Goal: Information Seeking & Learning: Learn about a topic

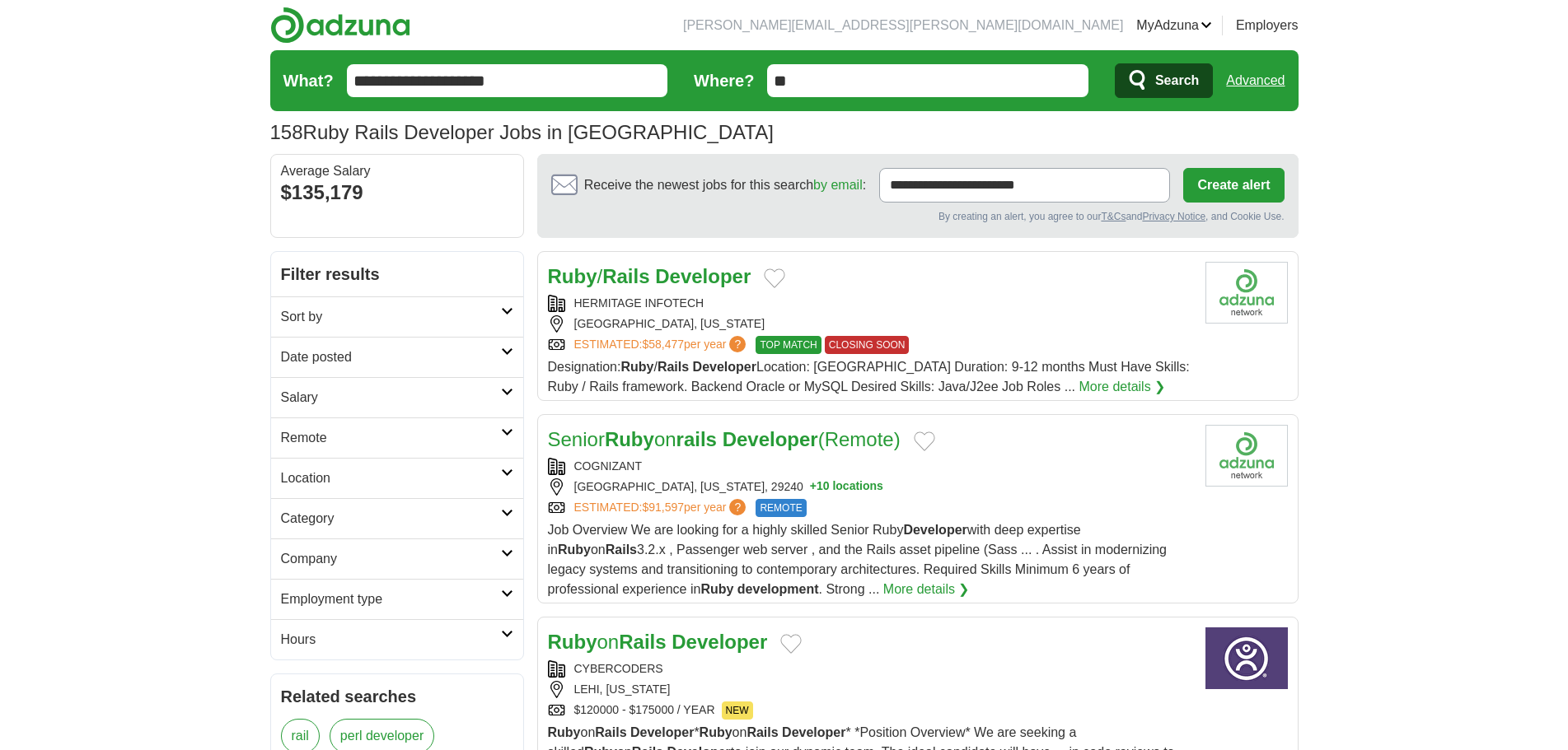
click at [1241, 76] on link "Advanced" at bounding box center [1255, 81] width 59 height 33
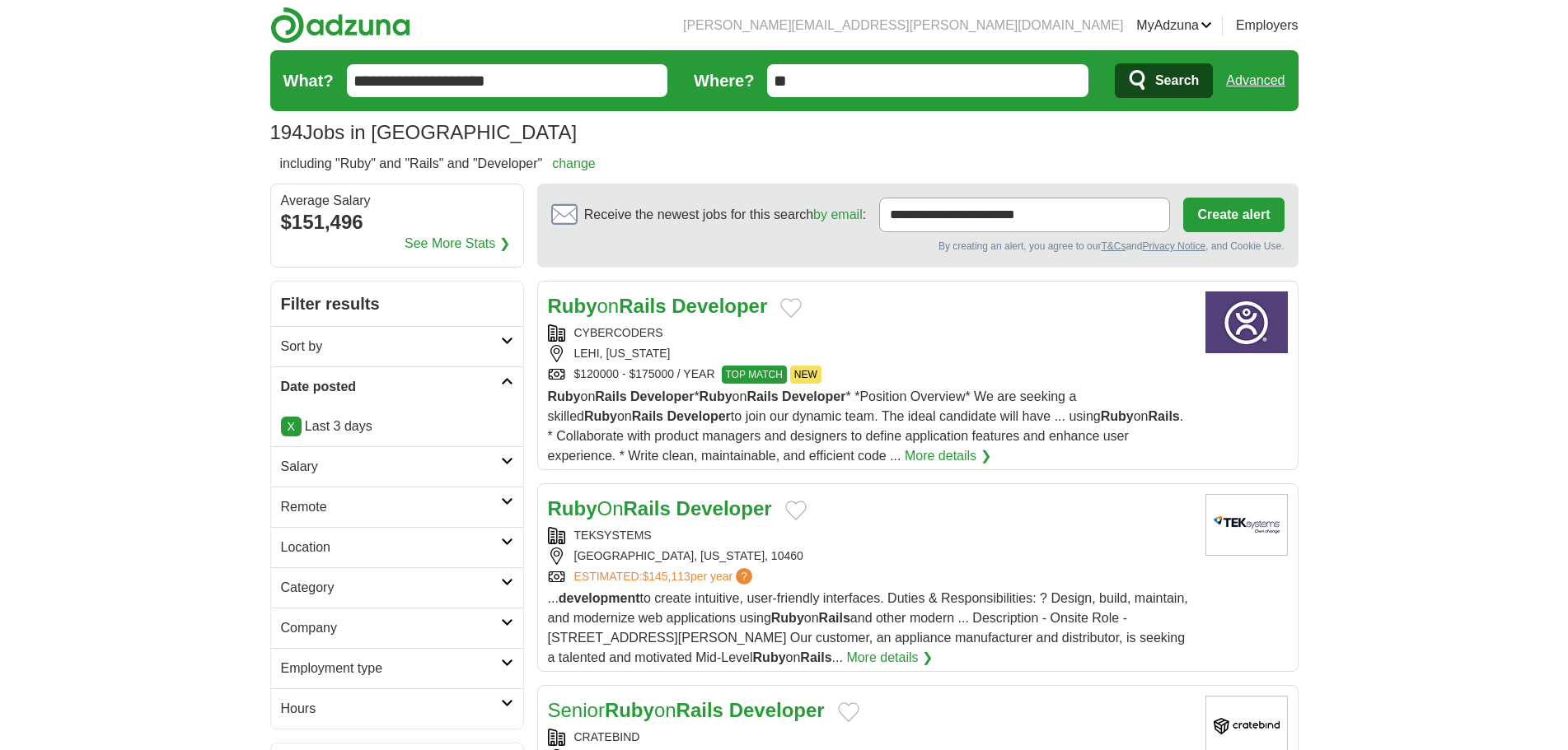
click at [409, 475] on h2 "Salary" at bounding box center [391, 467] width 220 height 20
click at [403, 353] on h2 "Sort by" at bounding box center [391, 346] width 220 height 20
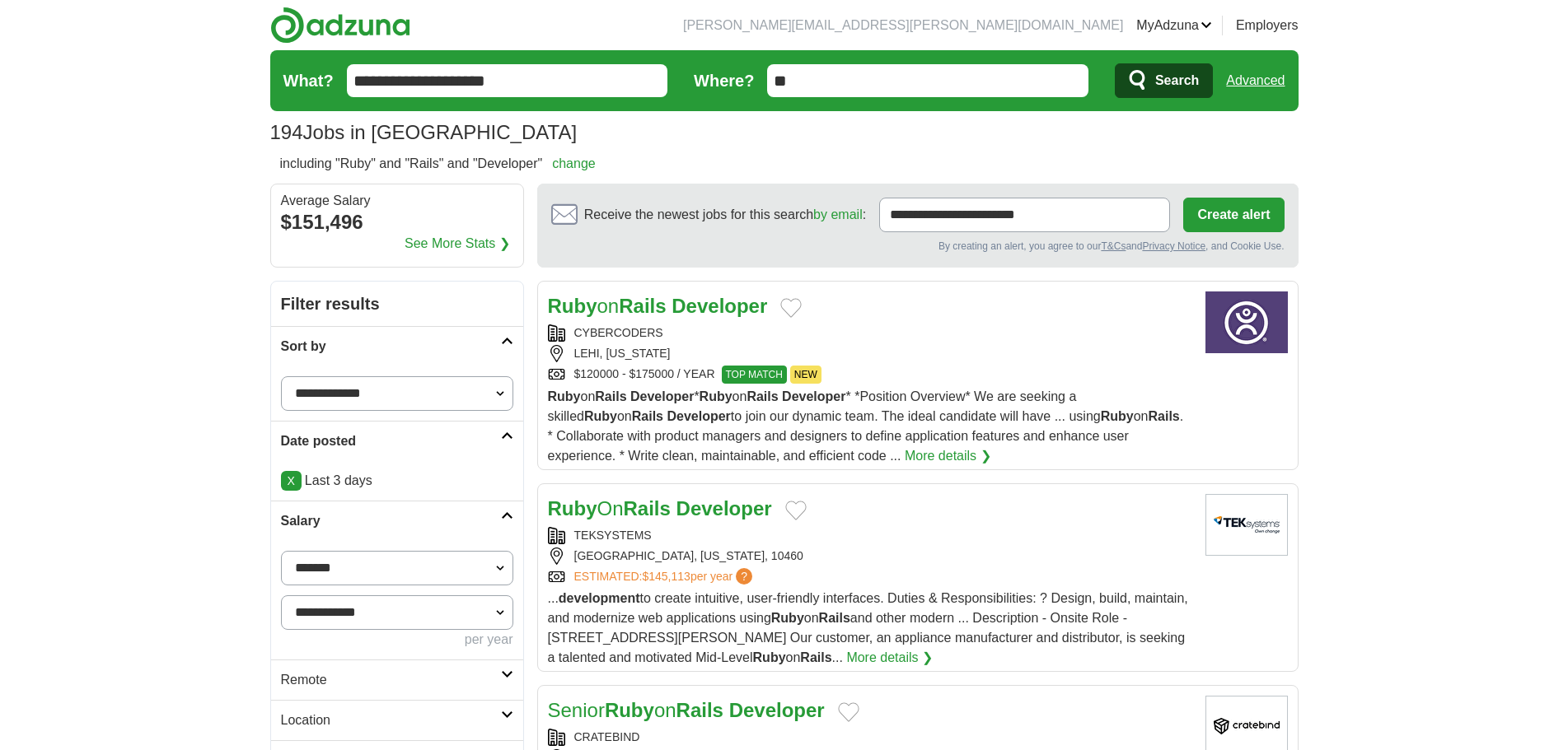
click at [415, 389] on select "**********" at bounding box center [397, 394] width 232 height 35
select select "**********"
click at [281, 376] on select "**********" at bounding box center [397, 394] width 232 height 35
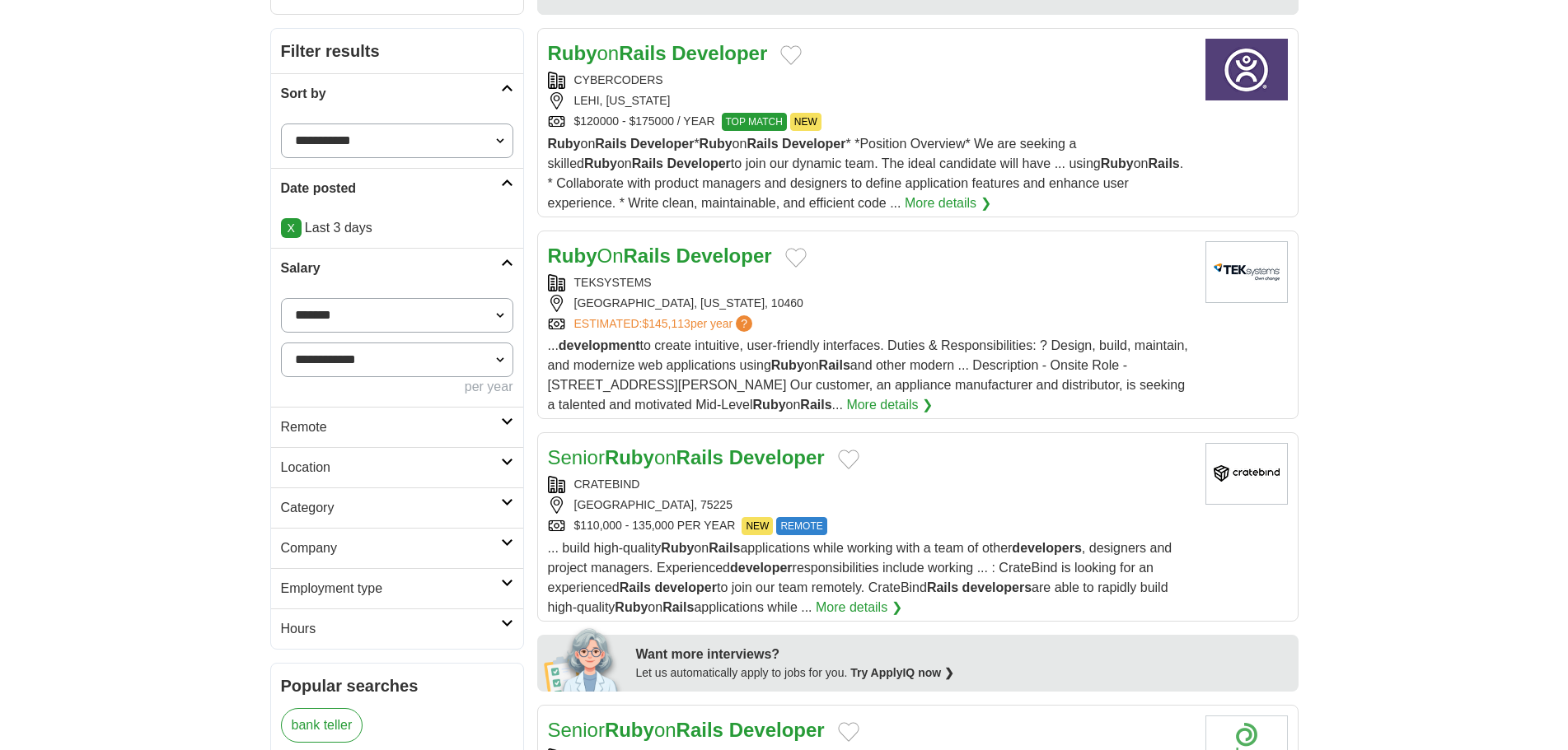
scroll to position [409, 0]
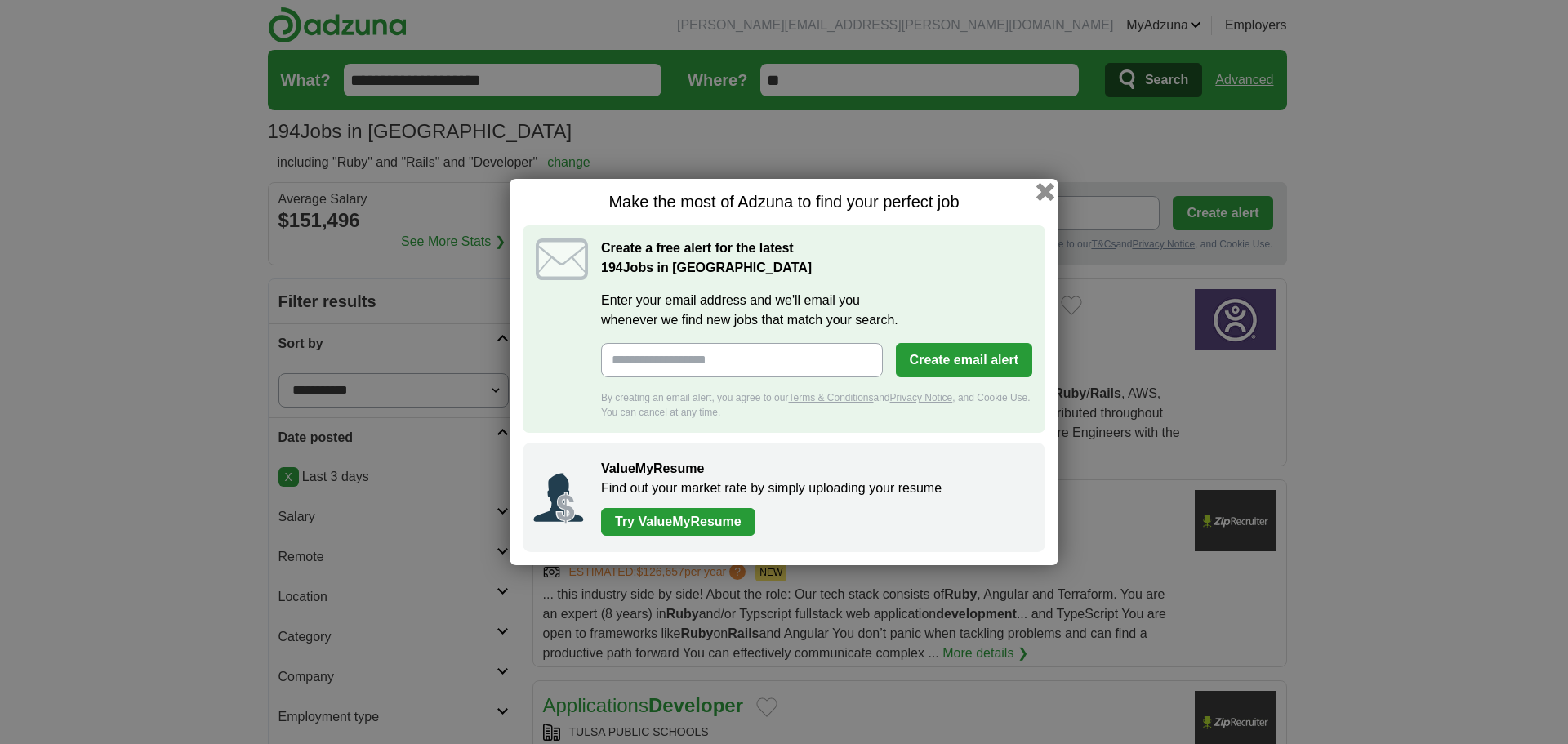
click at [1044, 185] on button "button" at bounding box center [1045, 192] width 18 height 18
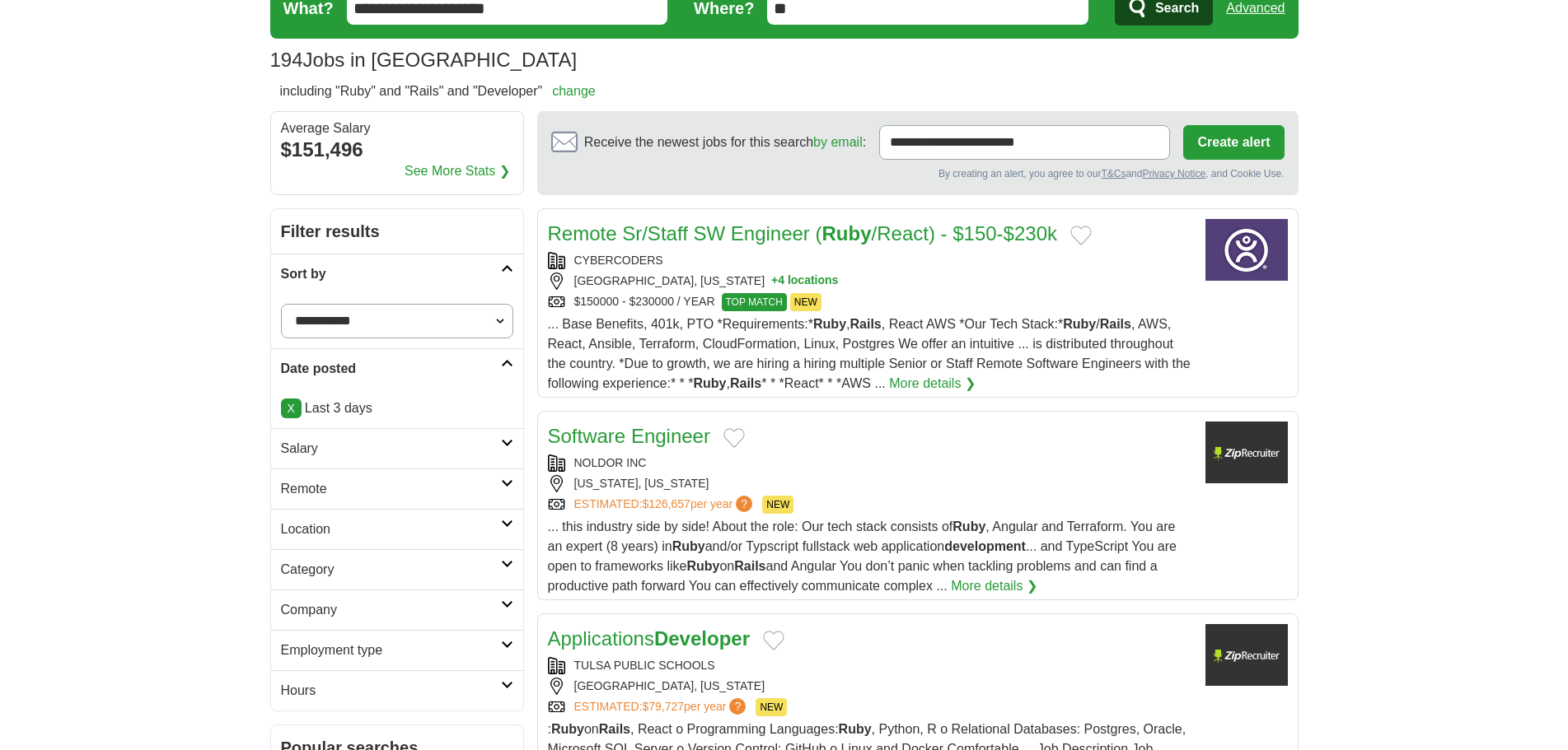
scroll to position [165, 0]
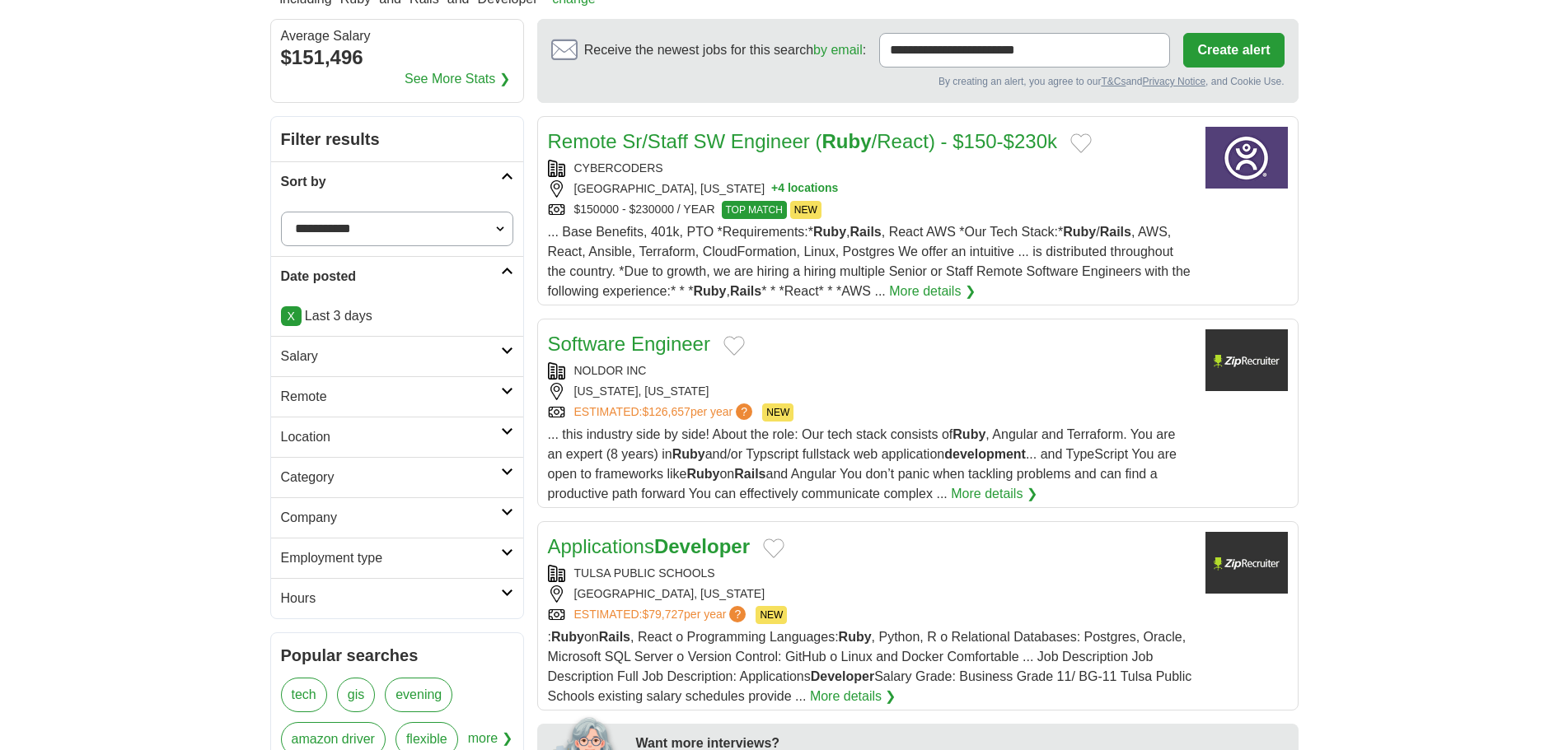
click at [384, 348] on h2 "Salary" at bounding box center [391, 356] width 220 height 20
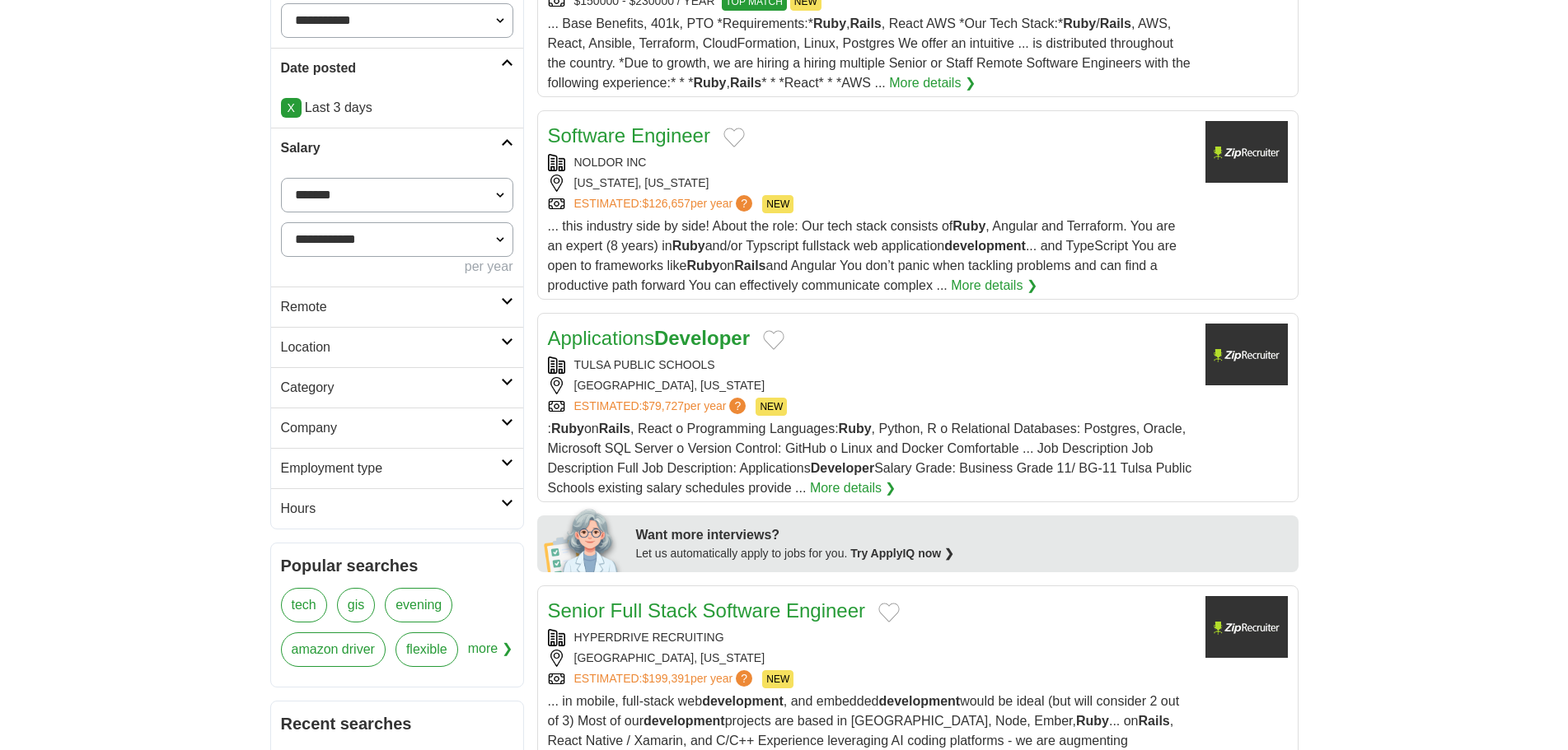
scroll to position [412, 0]
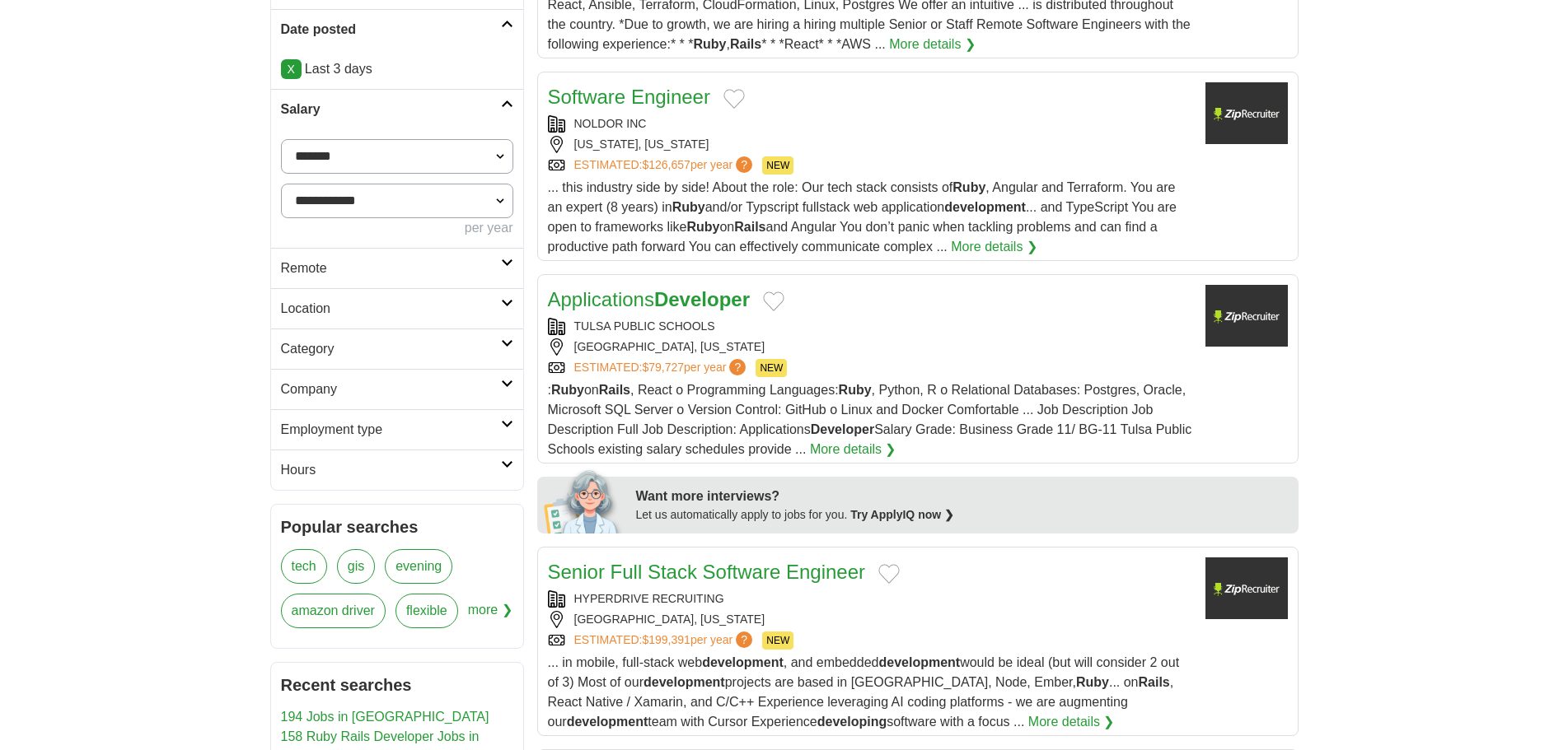
click at [396, 270] on h2 "Remote" at bounding box center [391, 269] width 220 height 20
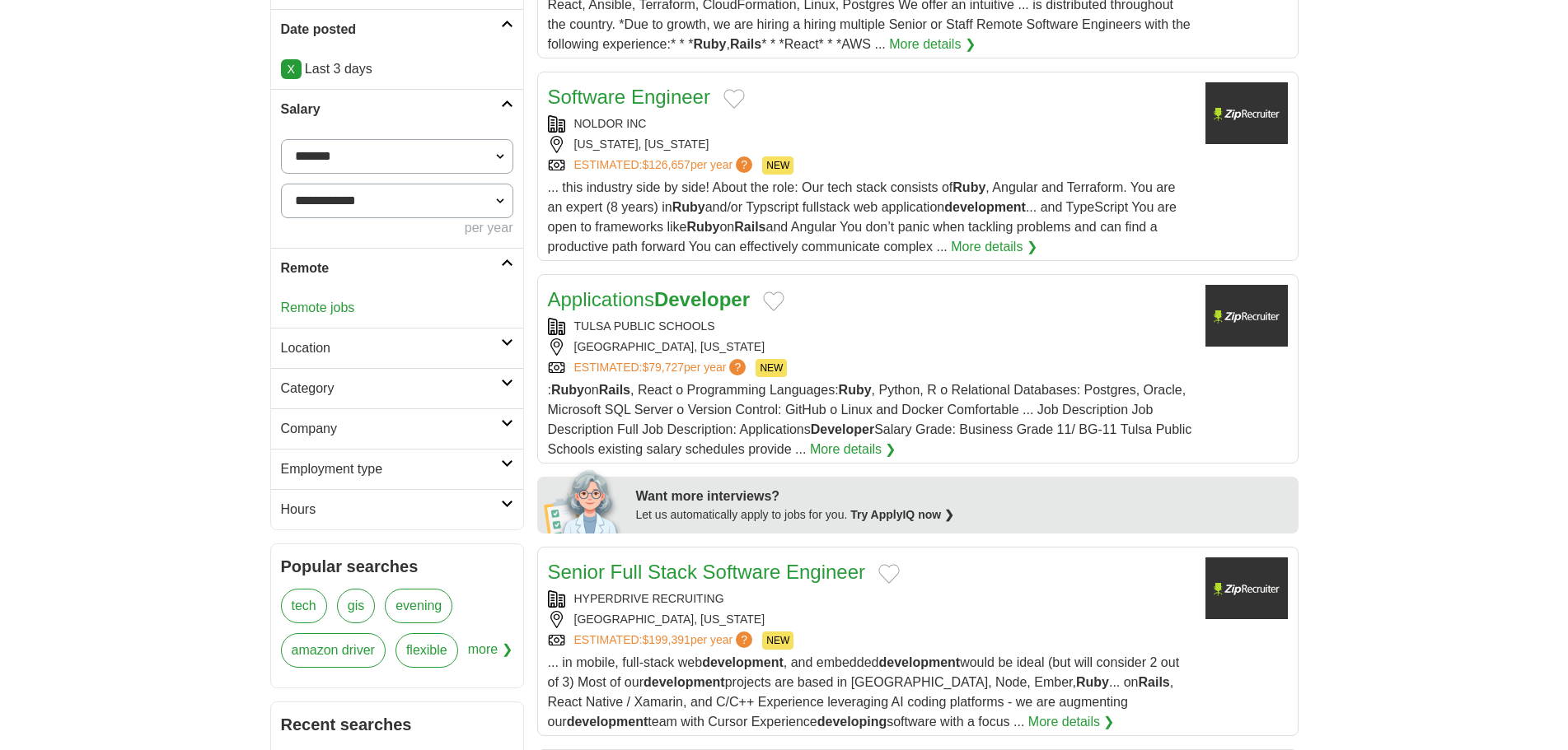
click at [338, 309] on link "Remote jobs" at bounding box center [318, 307] width 74 height 14
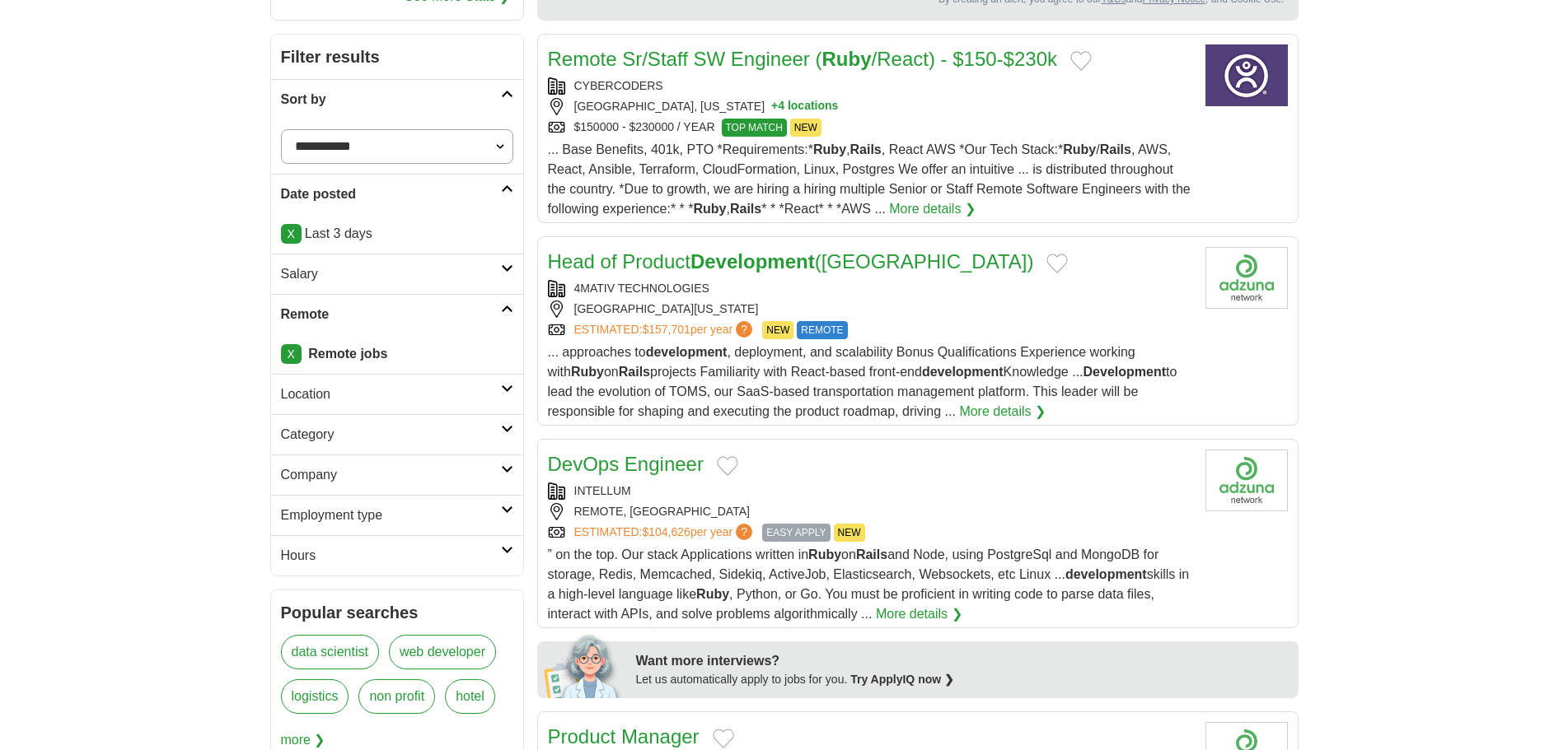
click at [395, 390] on h2 "Location" at bounding box center [391, 394] width 220 height 20
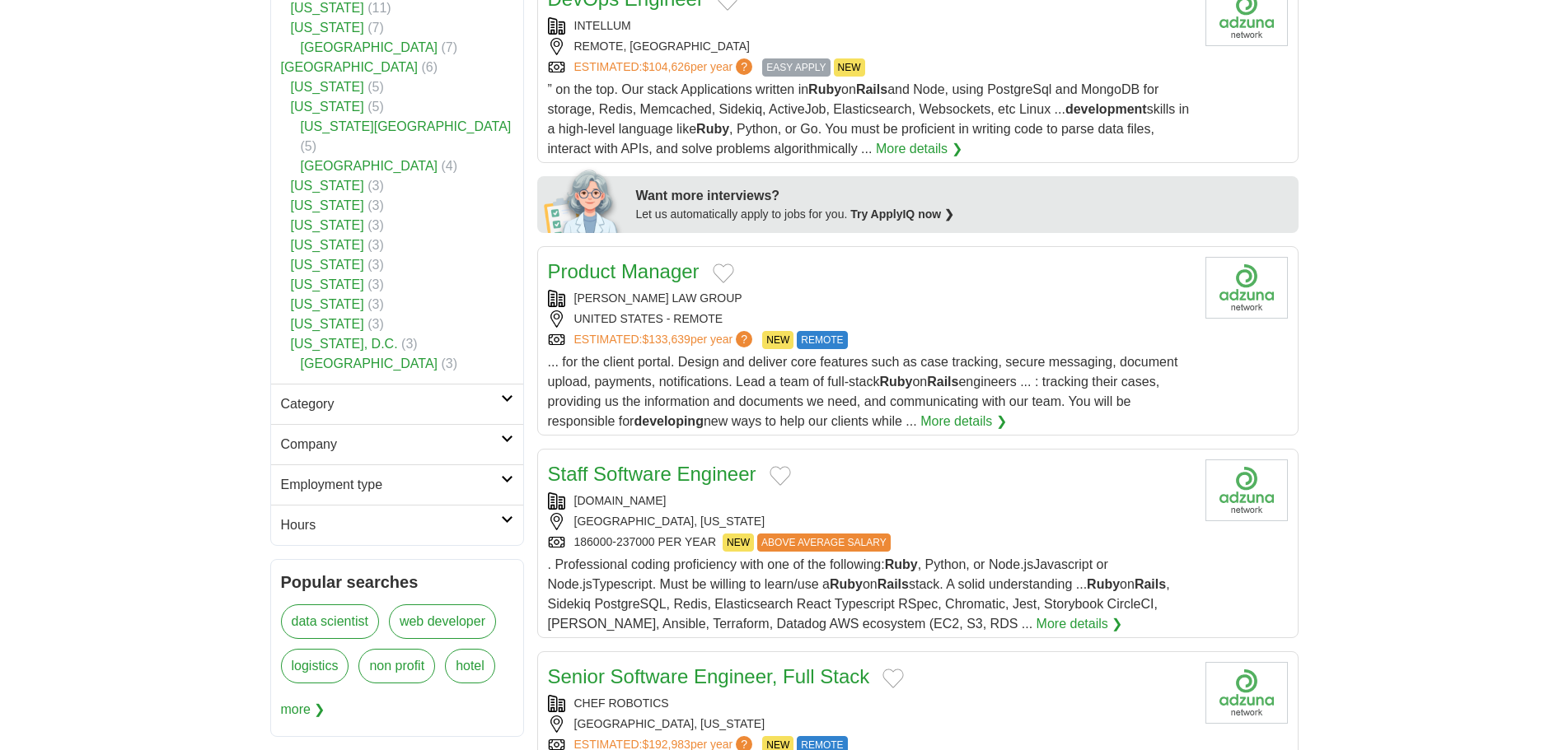
scroll to position [741, 0]
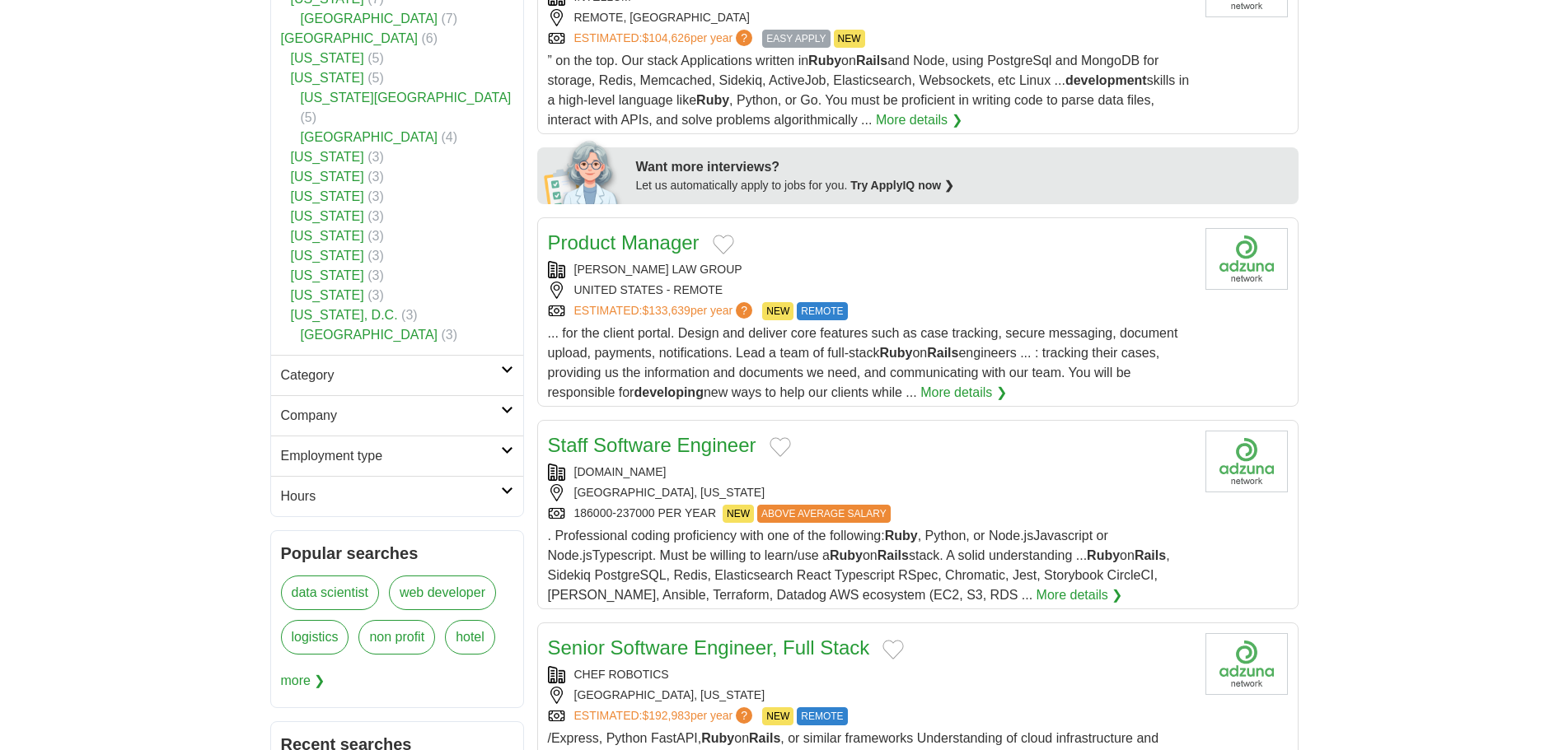
click at [381, 365] on h2 "Category" at bounding box center [391, 375] width 220 height 20
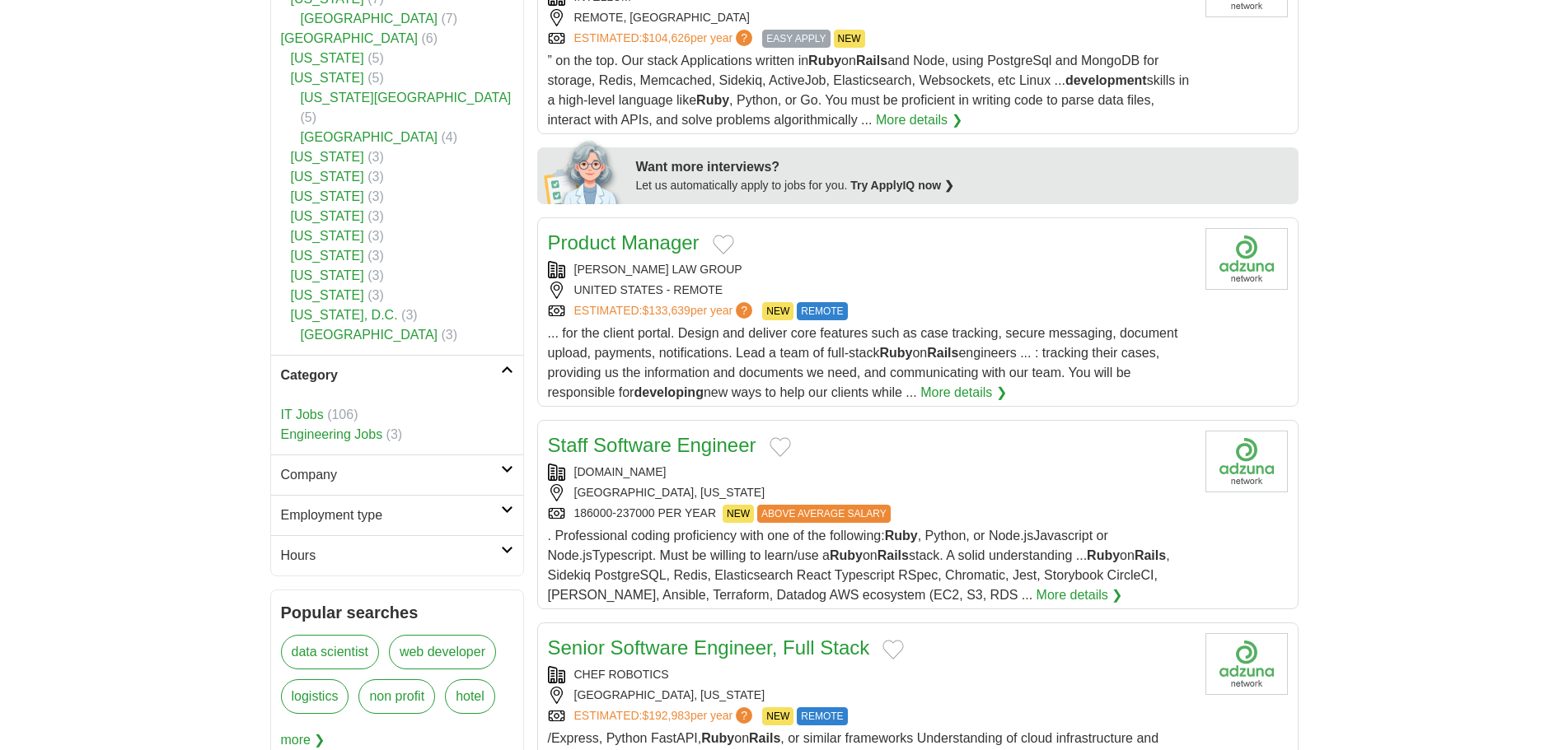
click at [371, 465] on h2 "Company" at bounding box center [391, 475] width 220 height 20
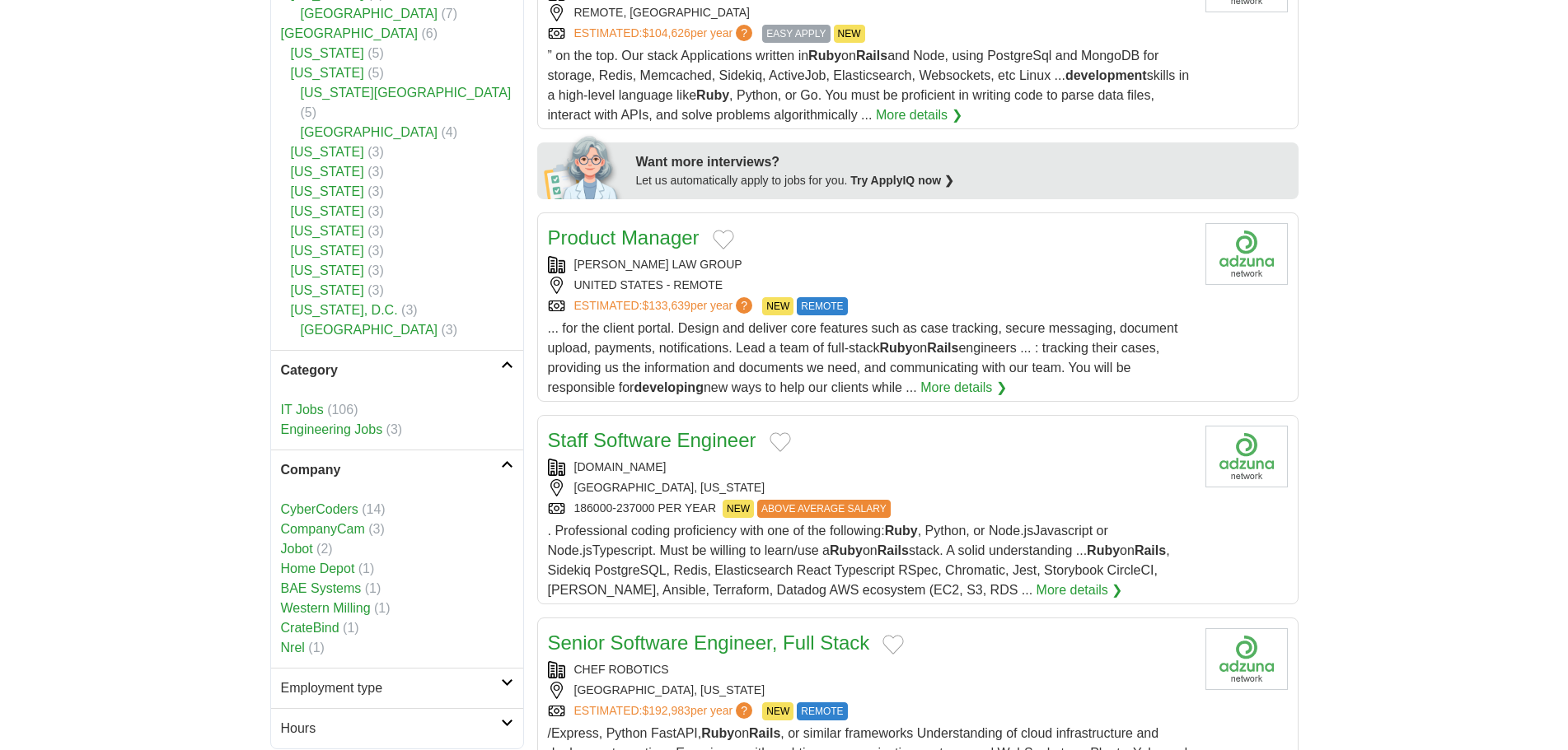
scroll to position [988, 0]
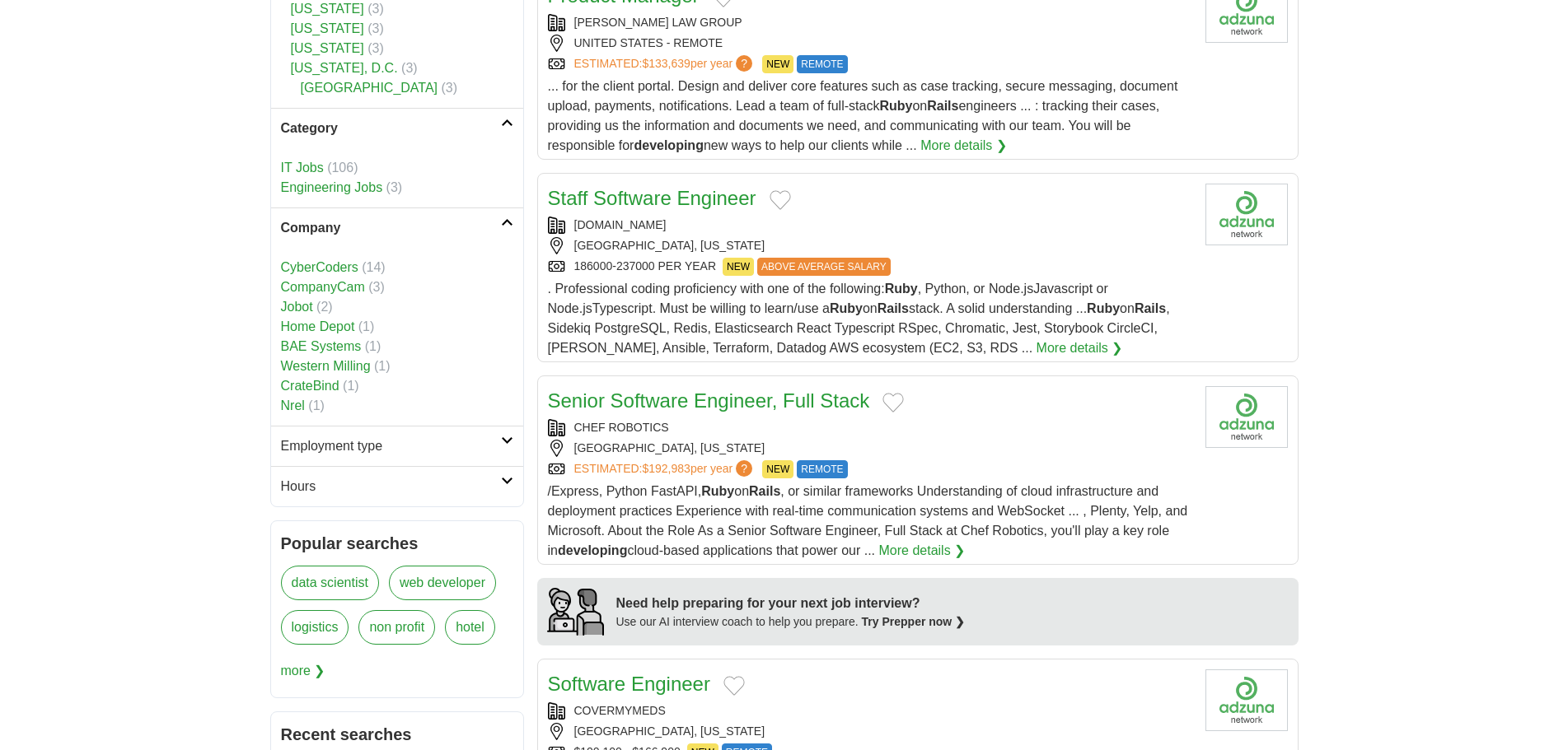
click at [375, 444] on link "Employment type" at bounding box center [397, 446] width 252 height 41
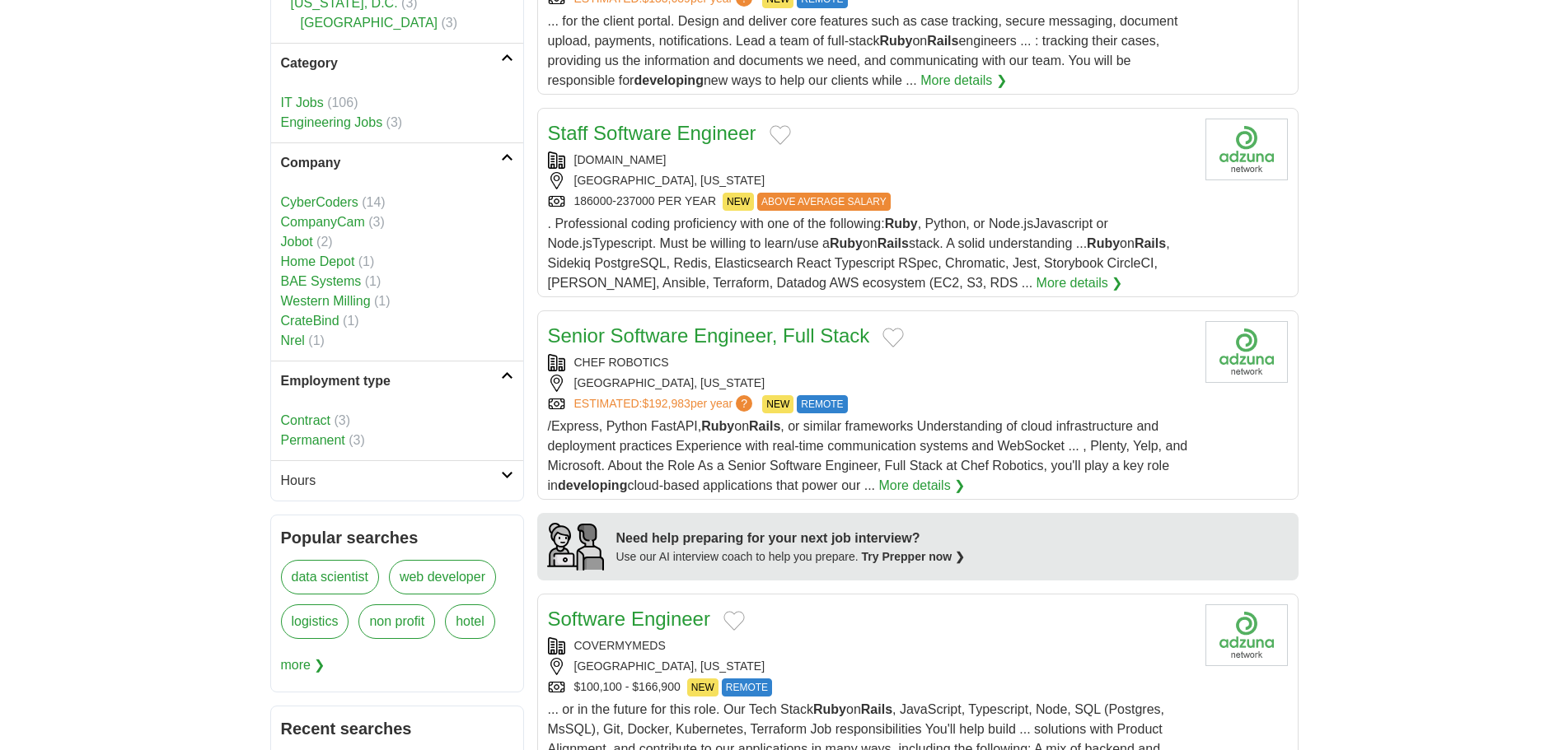
scroll to position [1153, 0]
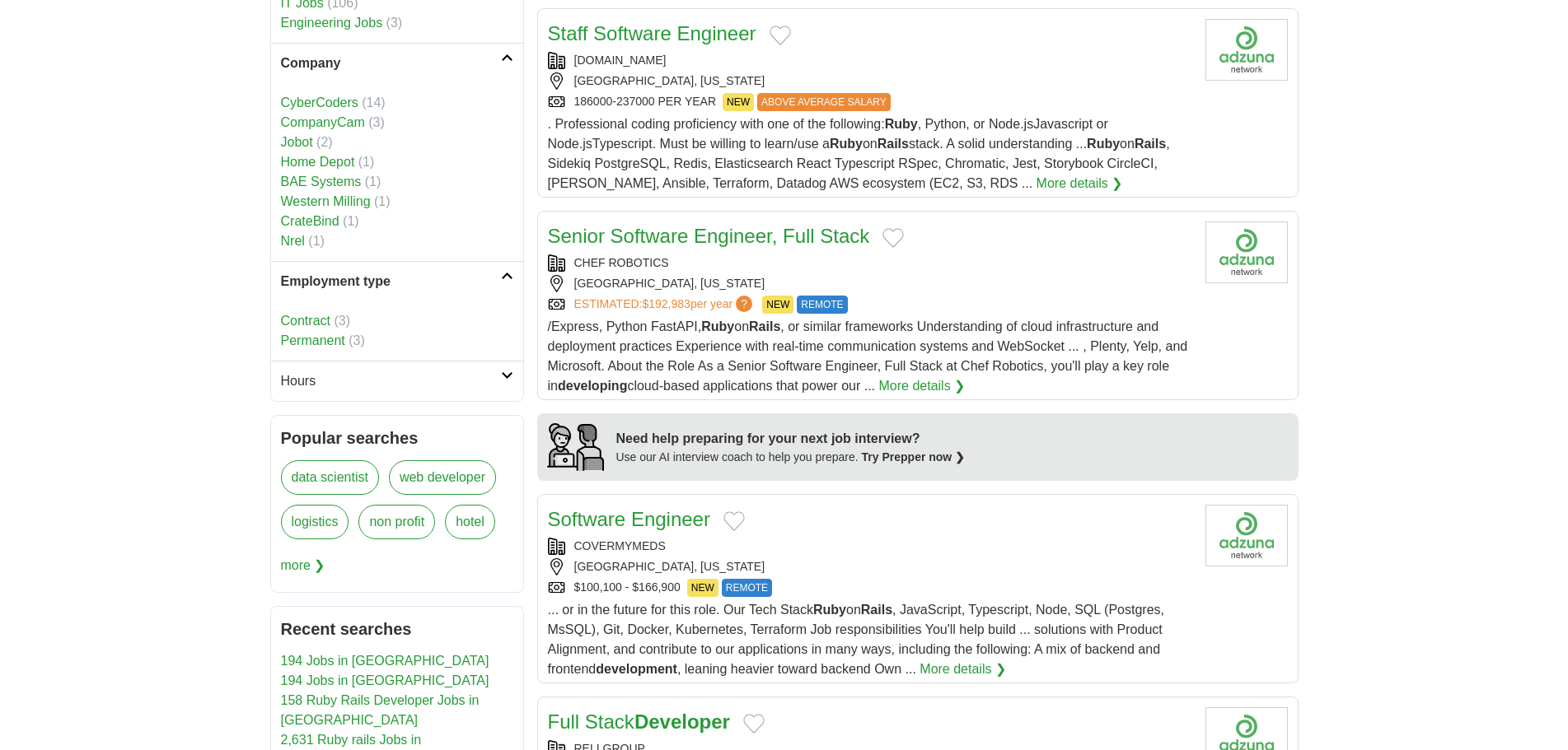
click at [376, 371] on h2 "Hours" at bounding box center [391, 381] width 220 height 20
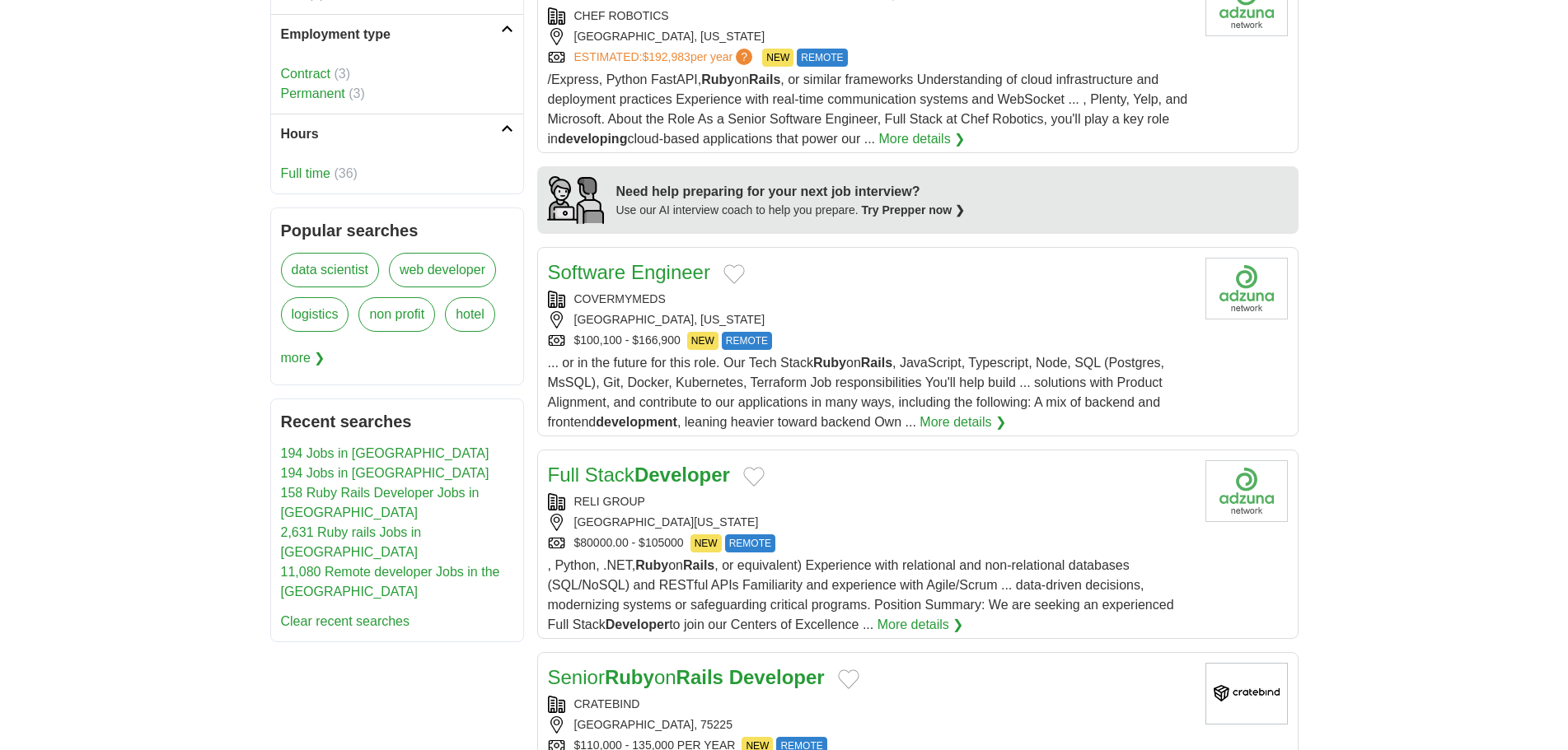
click at [188, 394] on body "jeff.lee.1991@outlook.com MyAdzuna Alerts Favorites Resumes ApplyIQ Preferences…" at bounding box center [784, 72] width 1568 height 2944
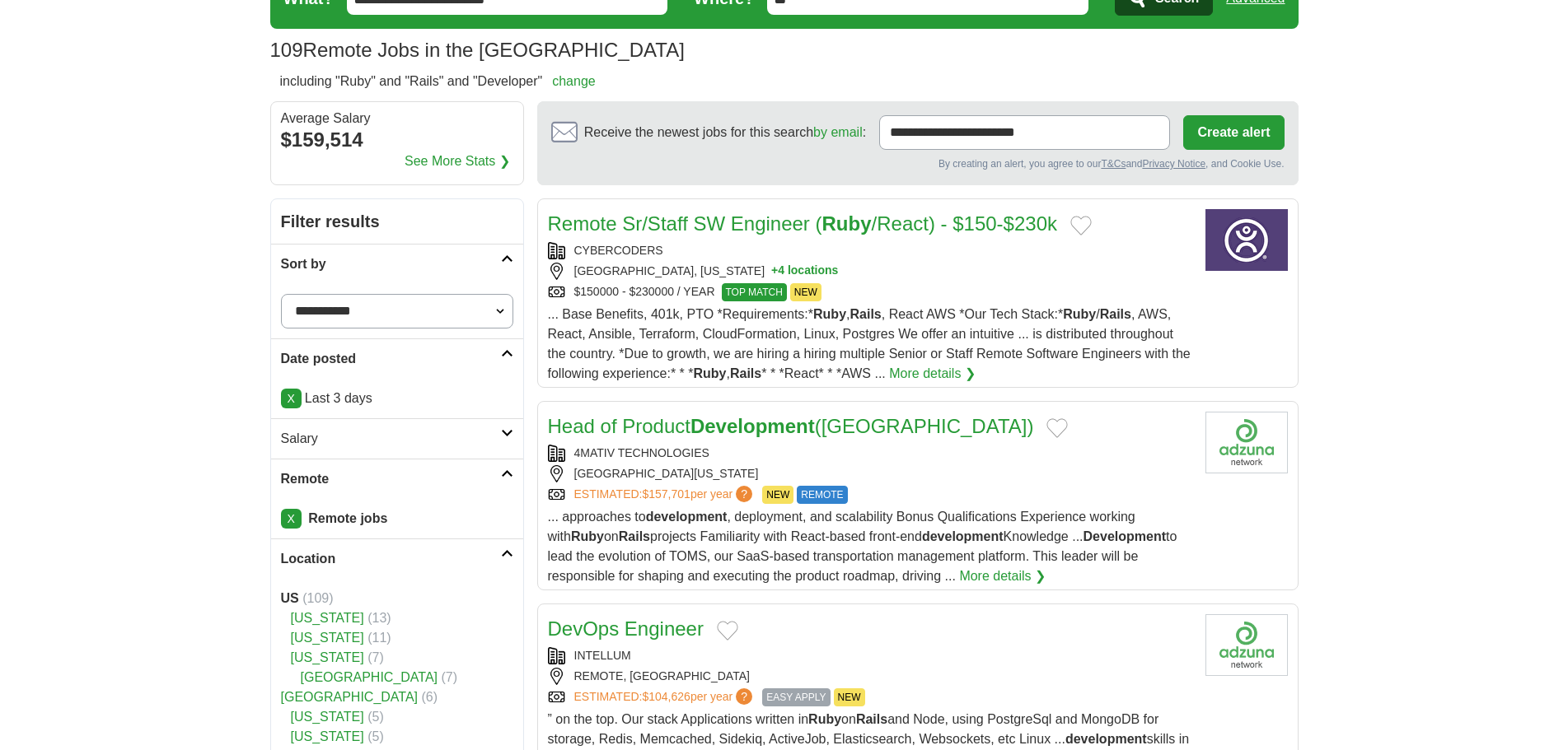
scroll to position [0, 0]
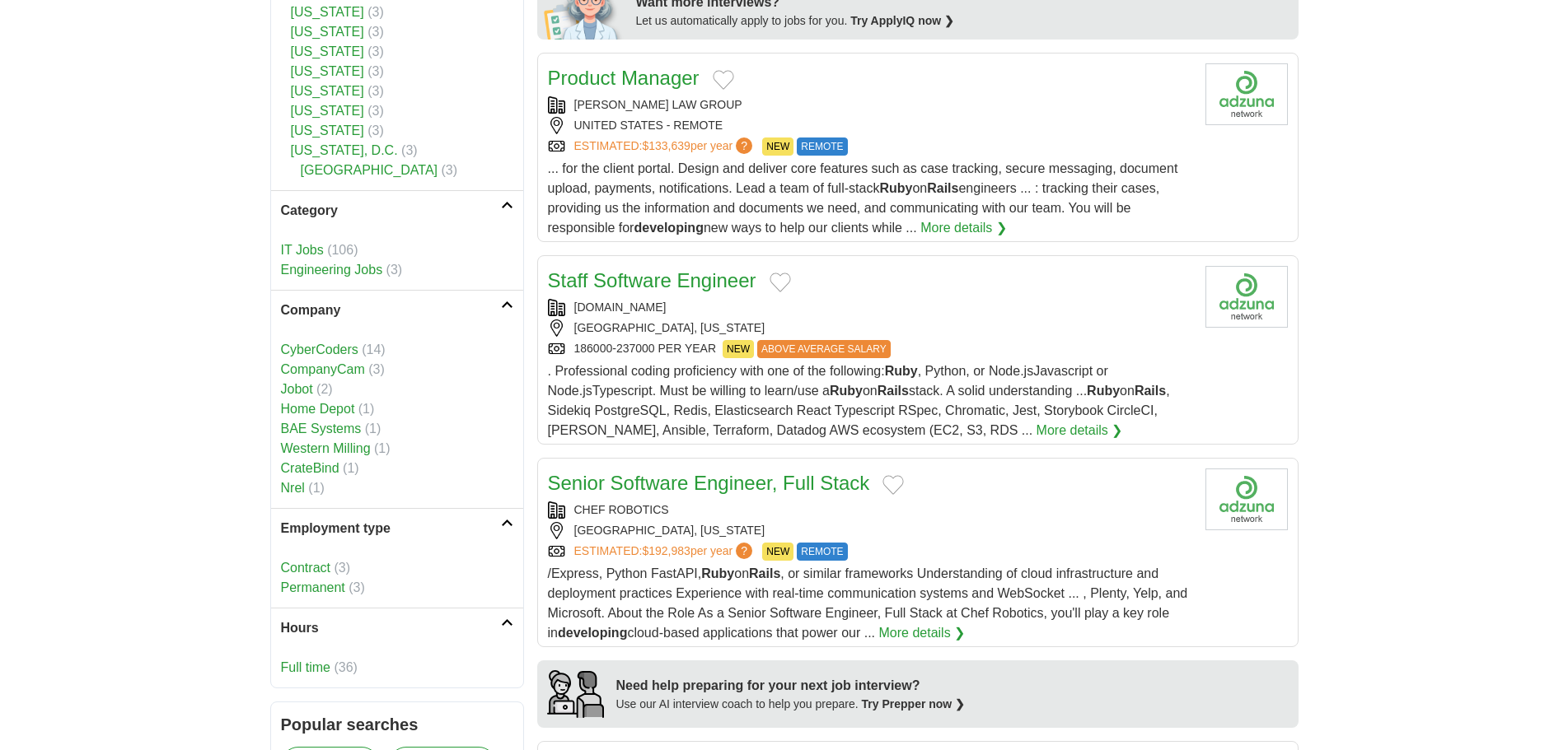
scroll to position [1400, 0]
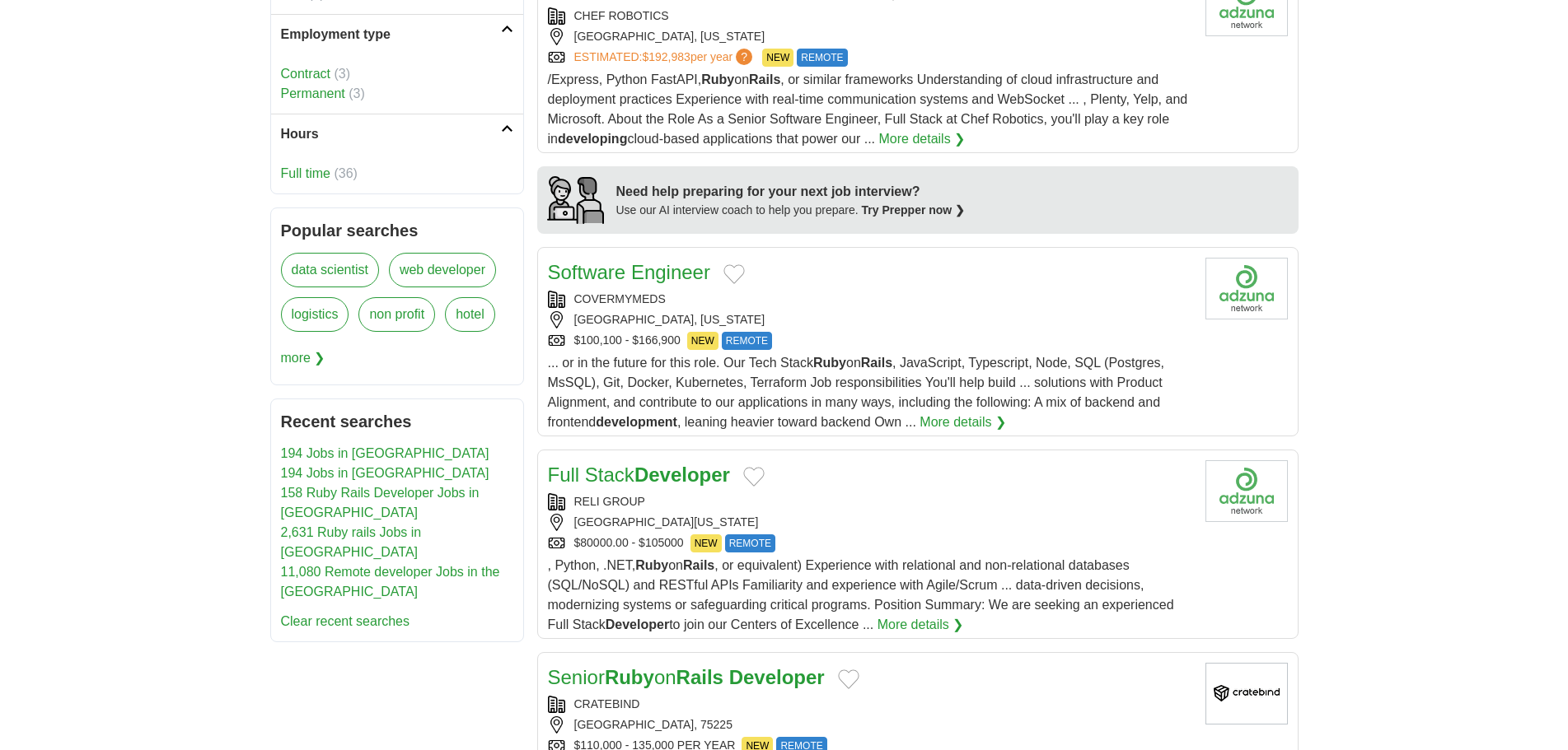
click at [318, 167] on link "Full time" at bounding box center [306, 173] width 50 height 14
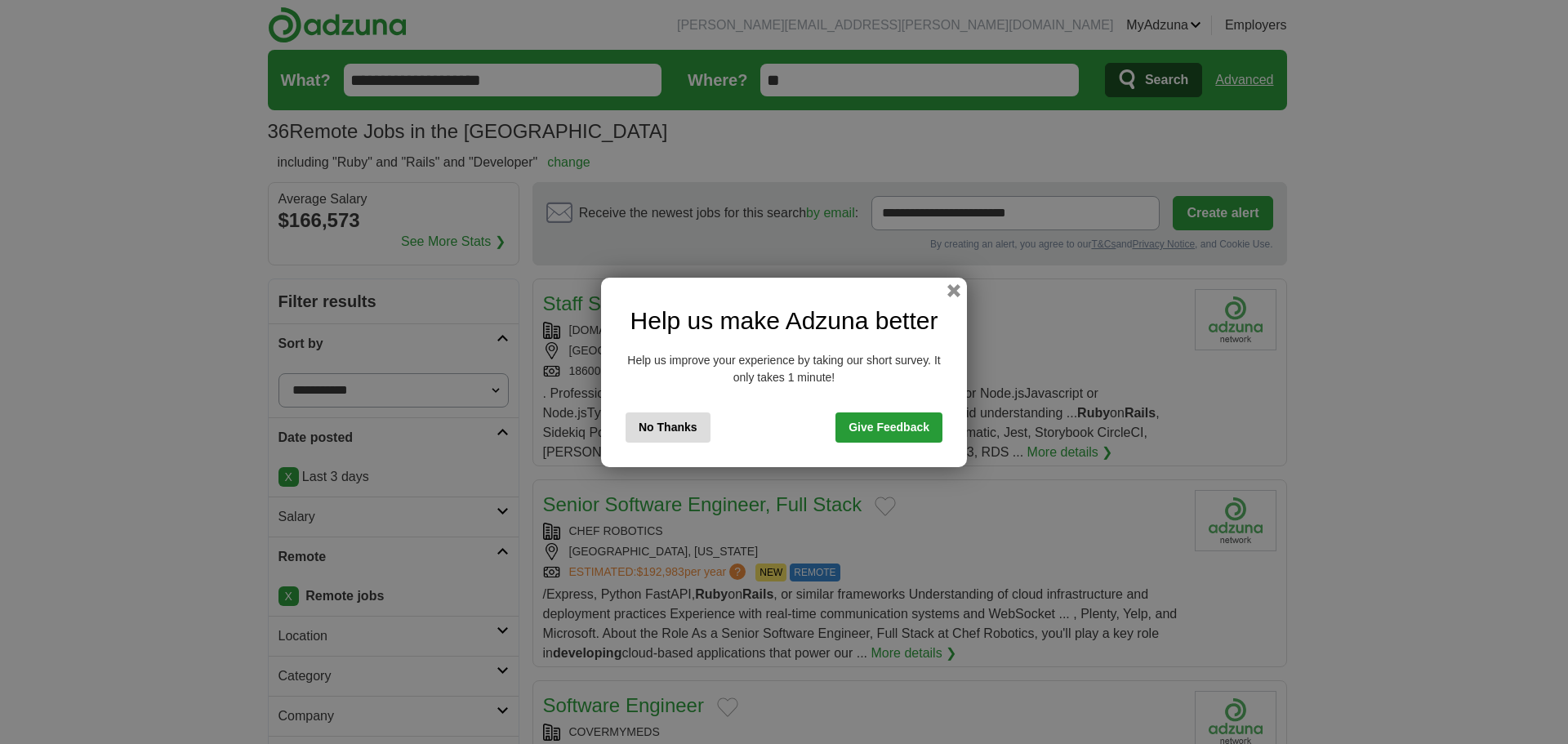
click at [938, 287] on div "Help us make Adzuna better Help us improve your experience by taking our short …" at bounding box center [783, 372] width 366 height 190
click at [947, 287] on div "Help us make Adzuna better Help us improve your experience by taking our short …" at bounding box center [783, 372] width 366 height 190
click at [658, 430] on button "No Thanks" at bounding box center [667, 427] width 85 height 30
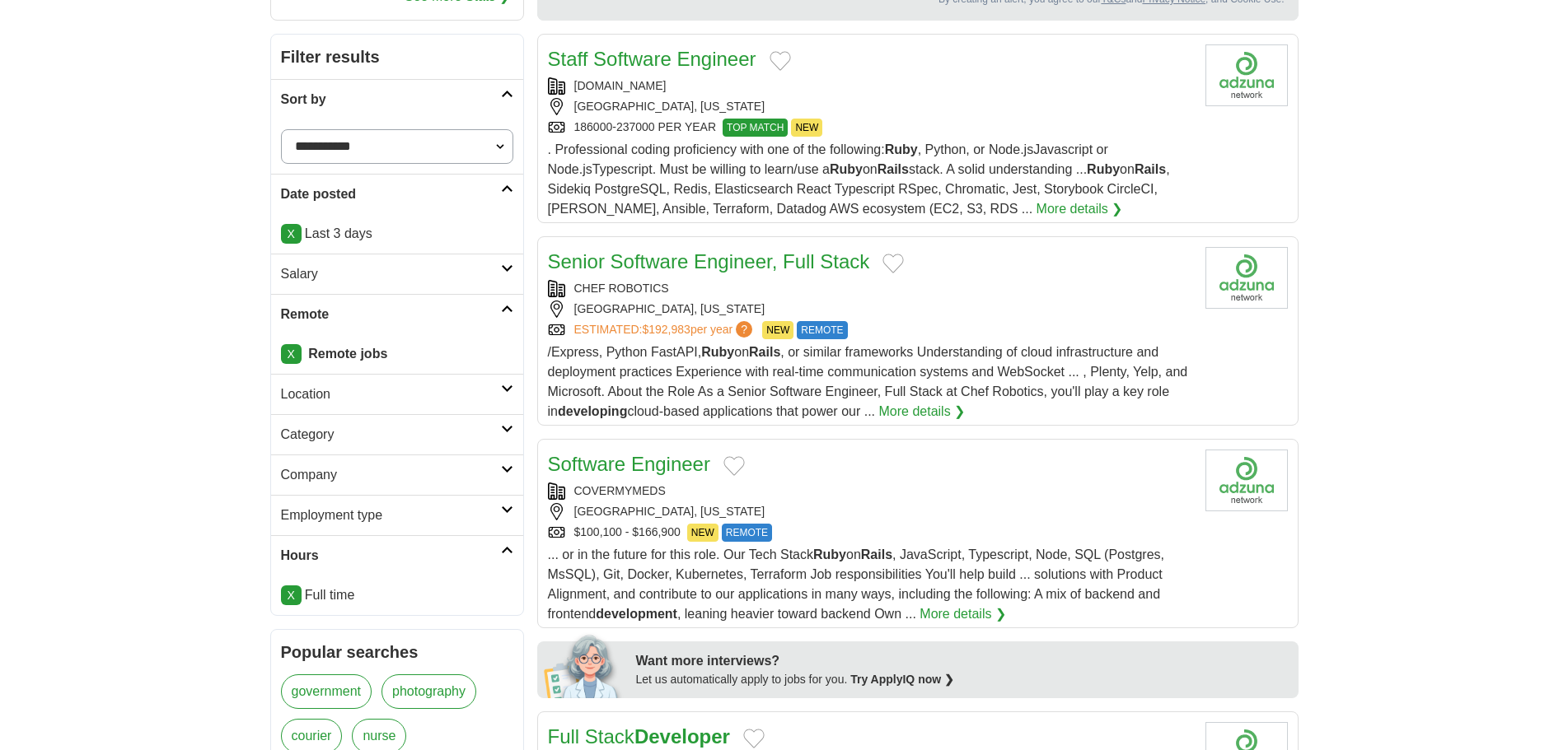
click at [358, 392] on h2 "Location" at bounding box center [391, 394] width 220 height 20
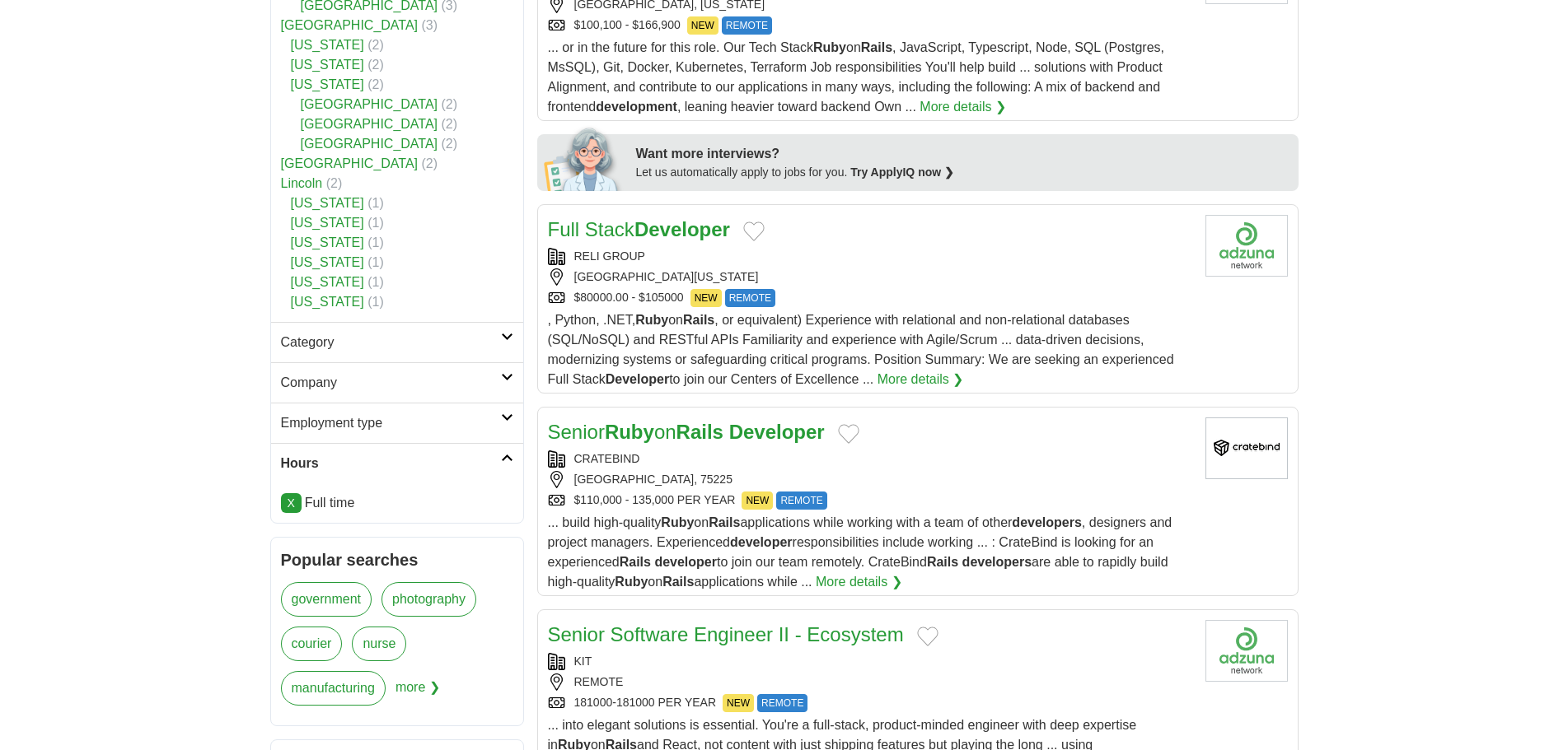
scroll to position [824, 0]
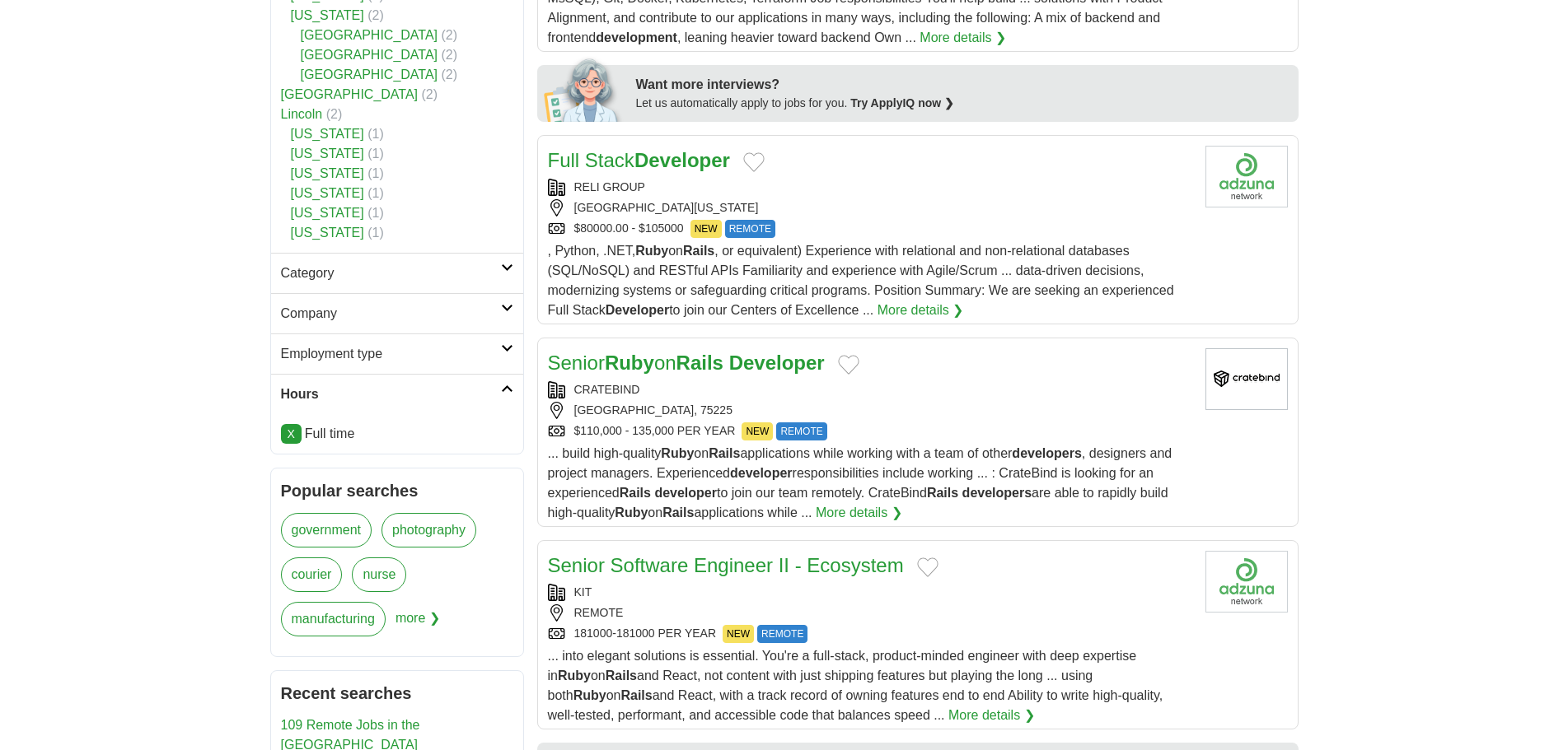
click at [355, 268] on h2 "Category" at bounding box center [391, 273] width 220 height 20
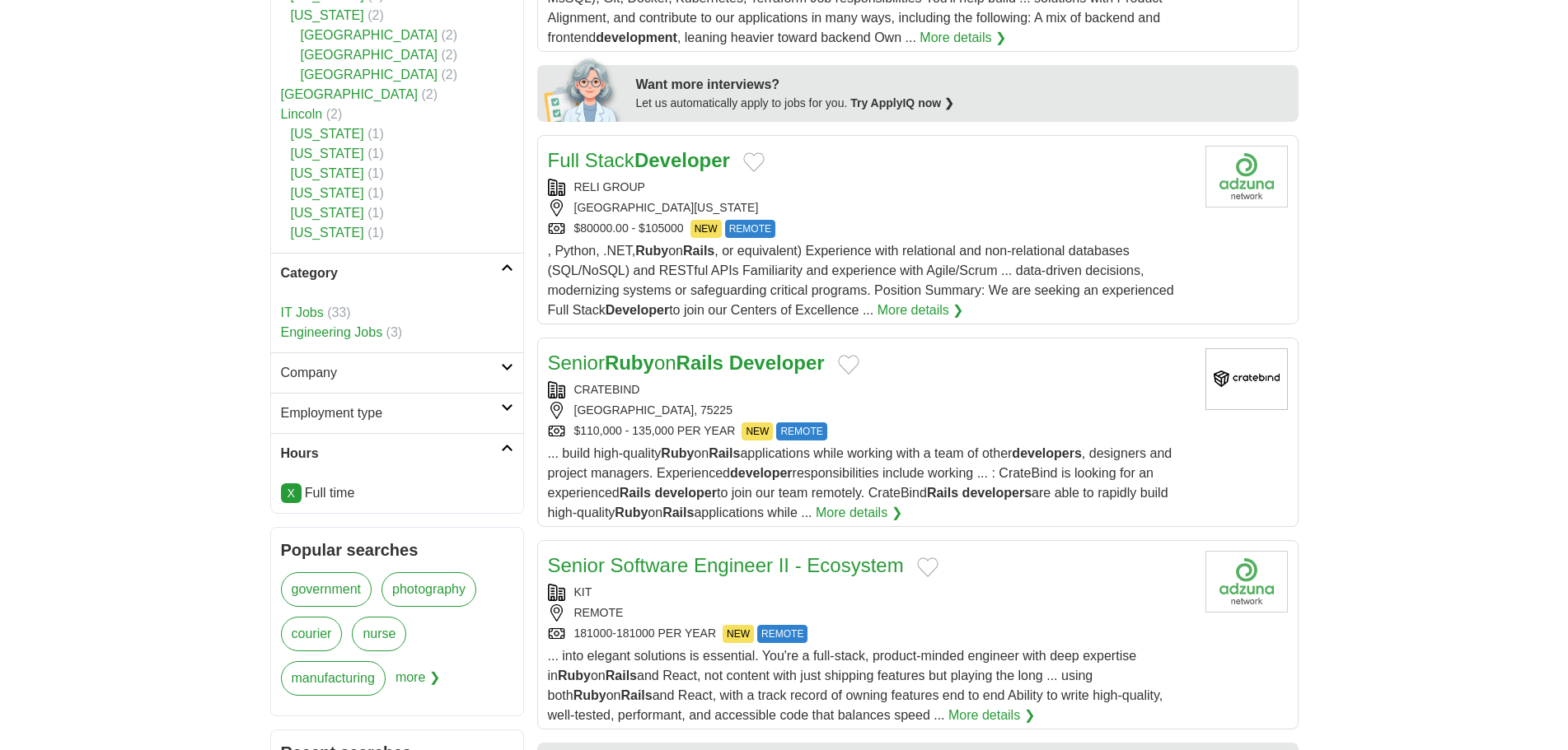
click at [370, 372] on h2 "Company" at bounding box center [391, 373] width 220 height 20
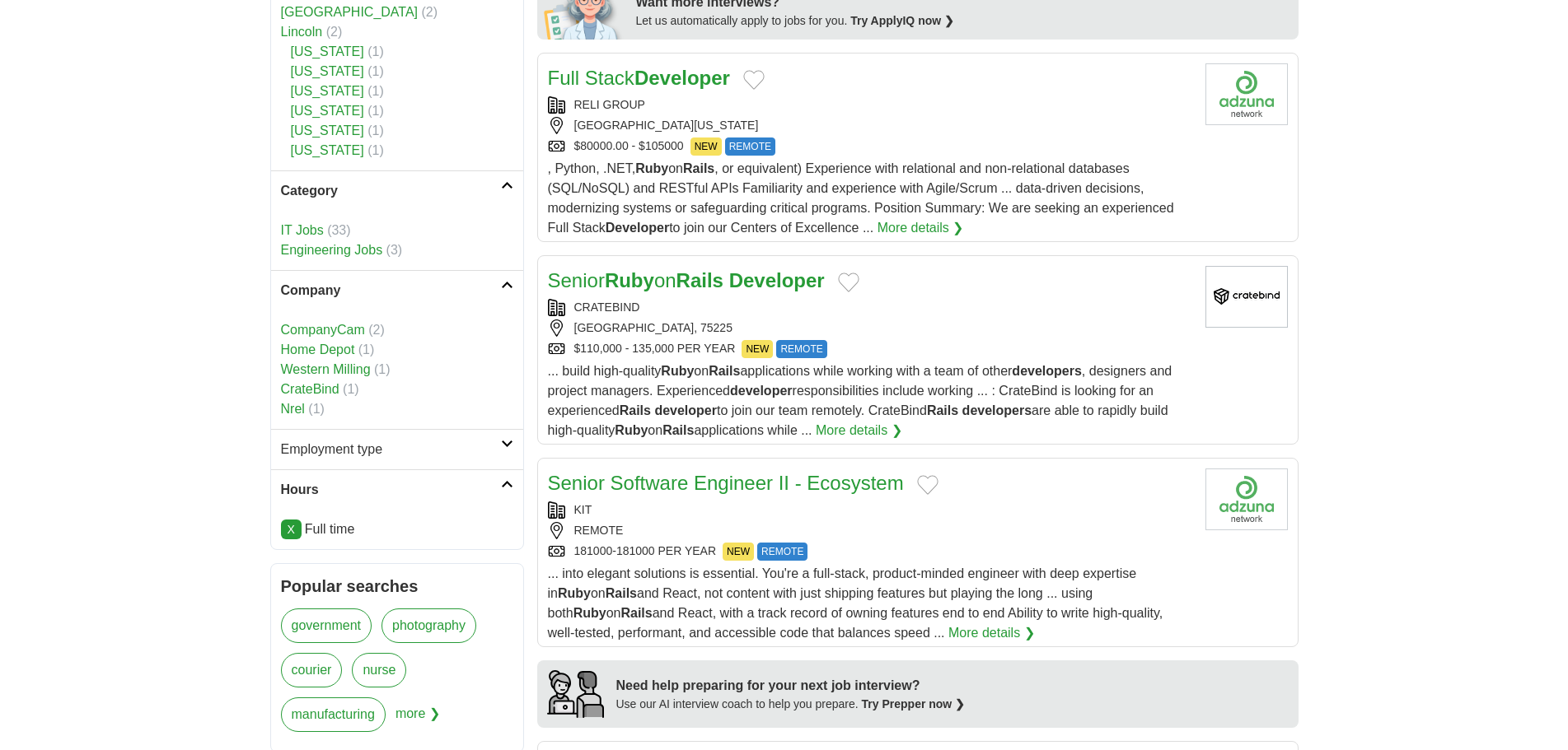
scroll to position [988, 0]
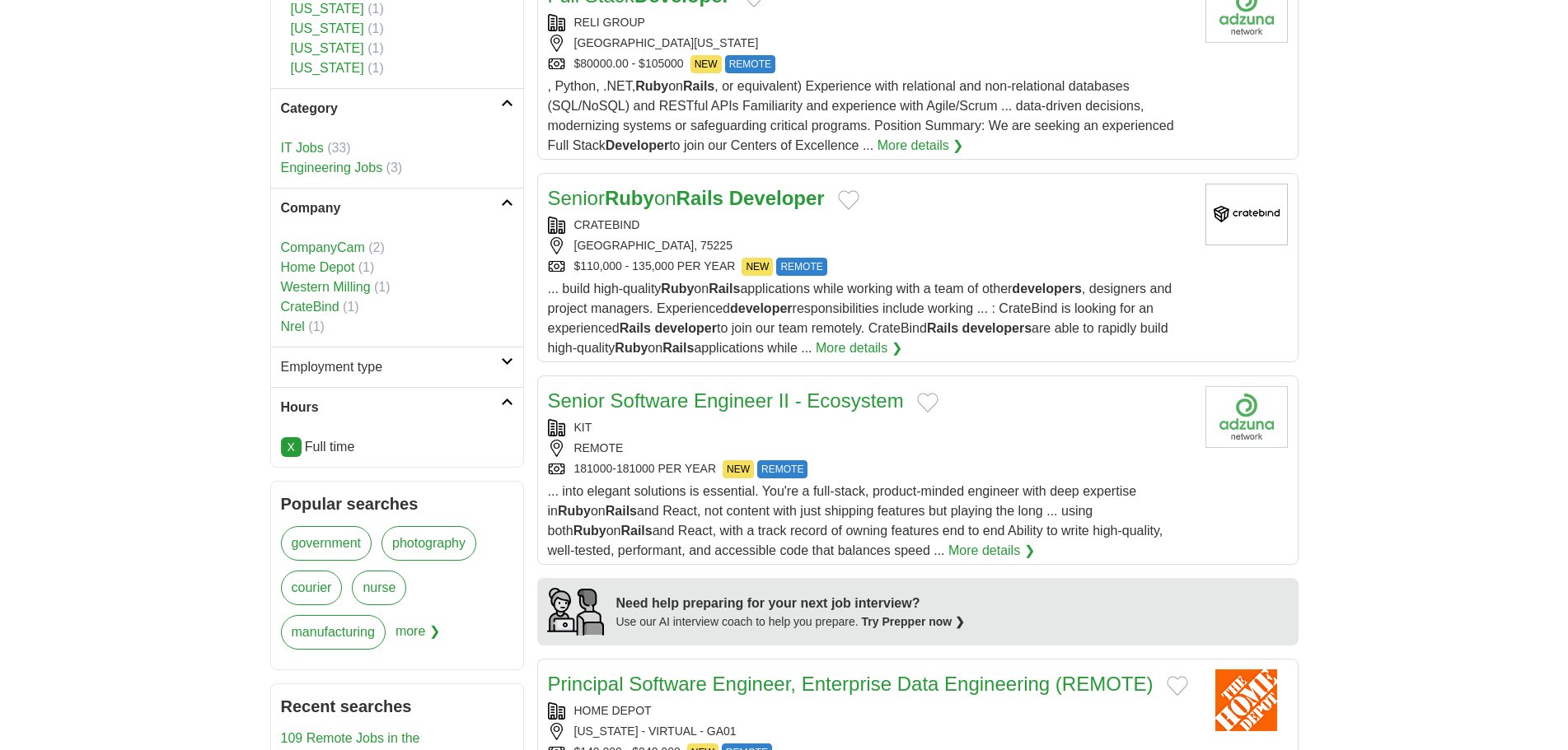
click at [370, 365] on h2 "Employment type" at bounding box center [391, 367] width 220 height 20
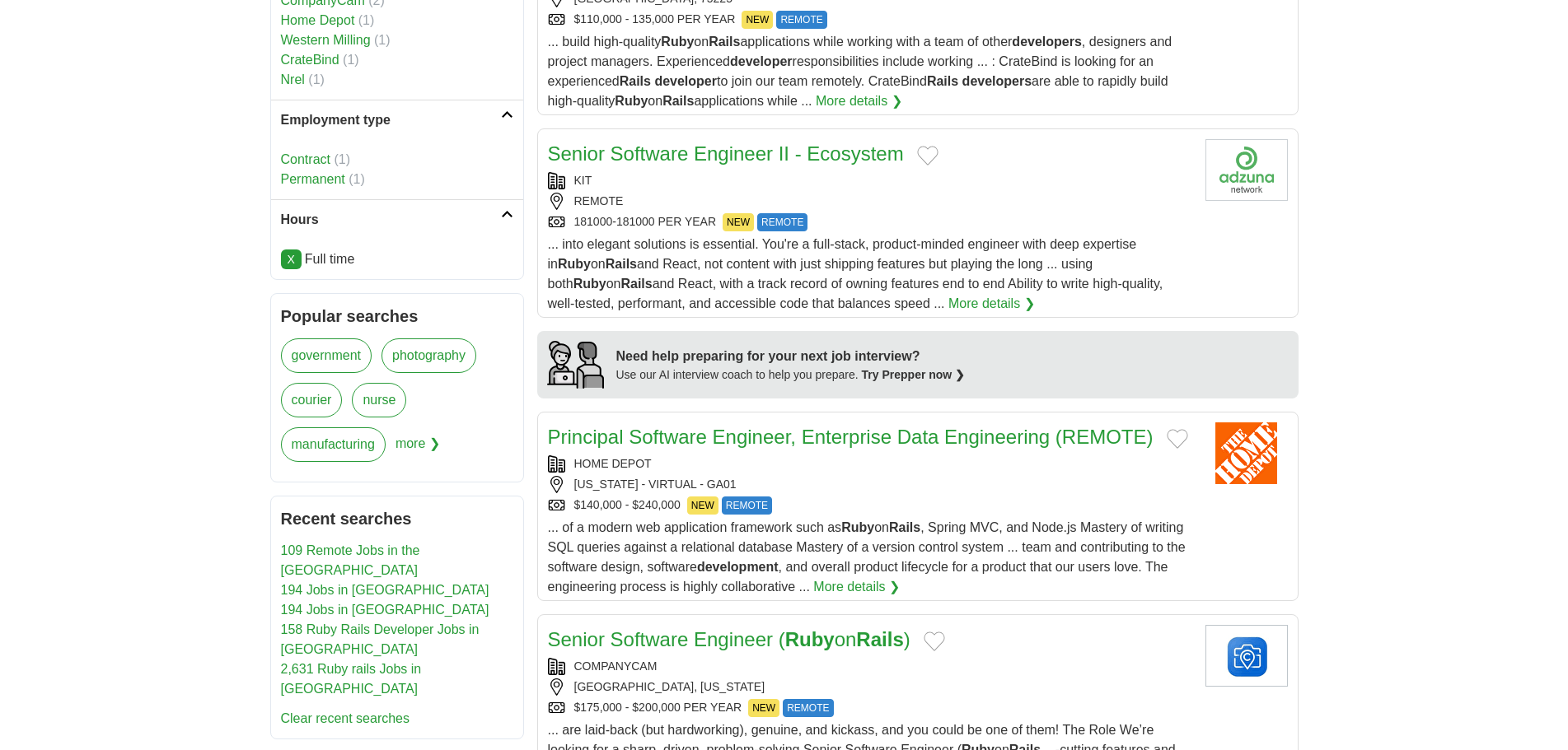
click at [155, 341] on body "[PERSON_NAME][EMAIL_ADDRESS][PERSON_NAME][DOMAIN_NAME] [GEOGRAPHIC_DATA] Alerts…" at bounding box center [784, 237] width 1568 height 2944
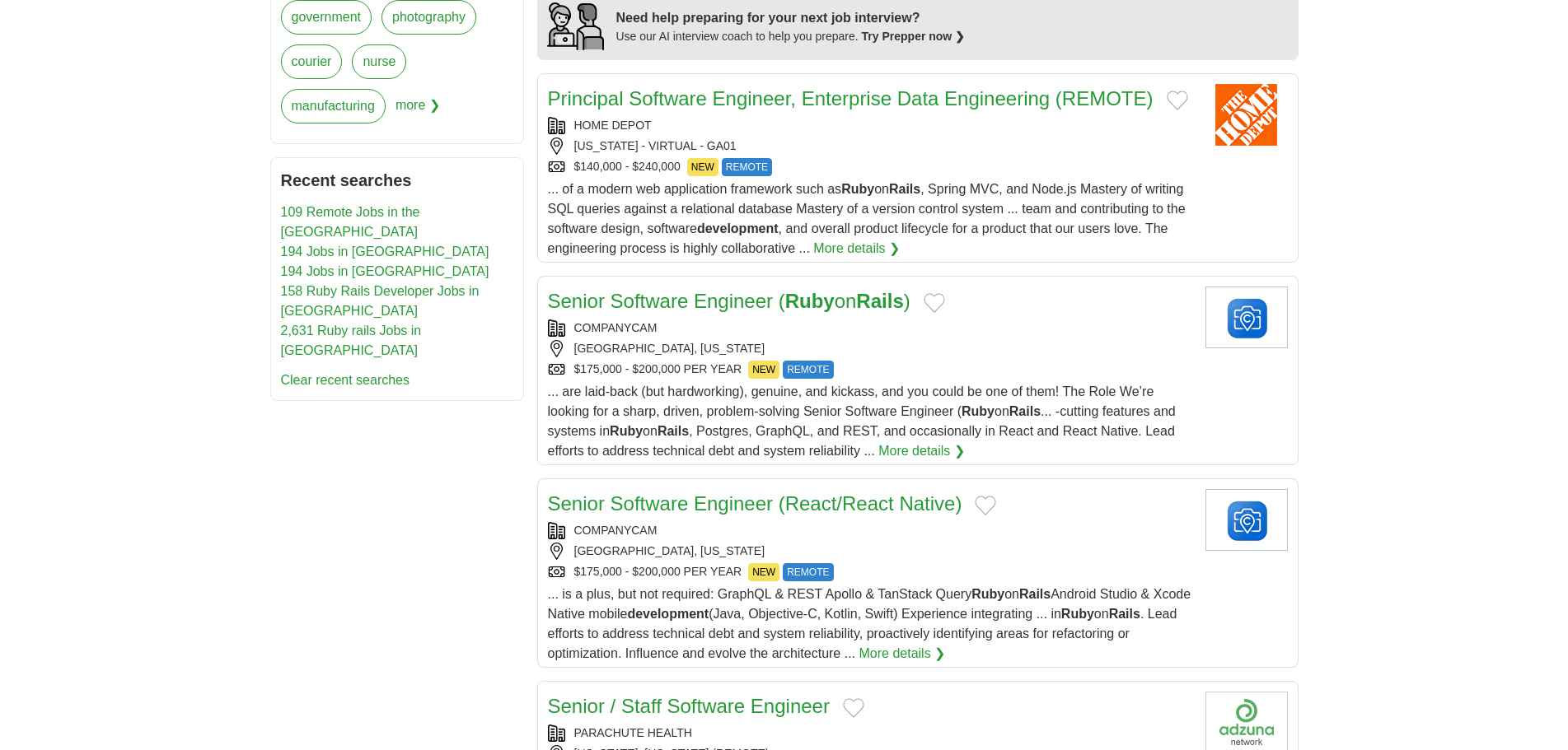
scroll to position [1565, 0]
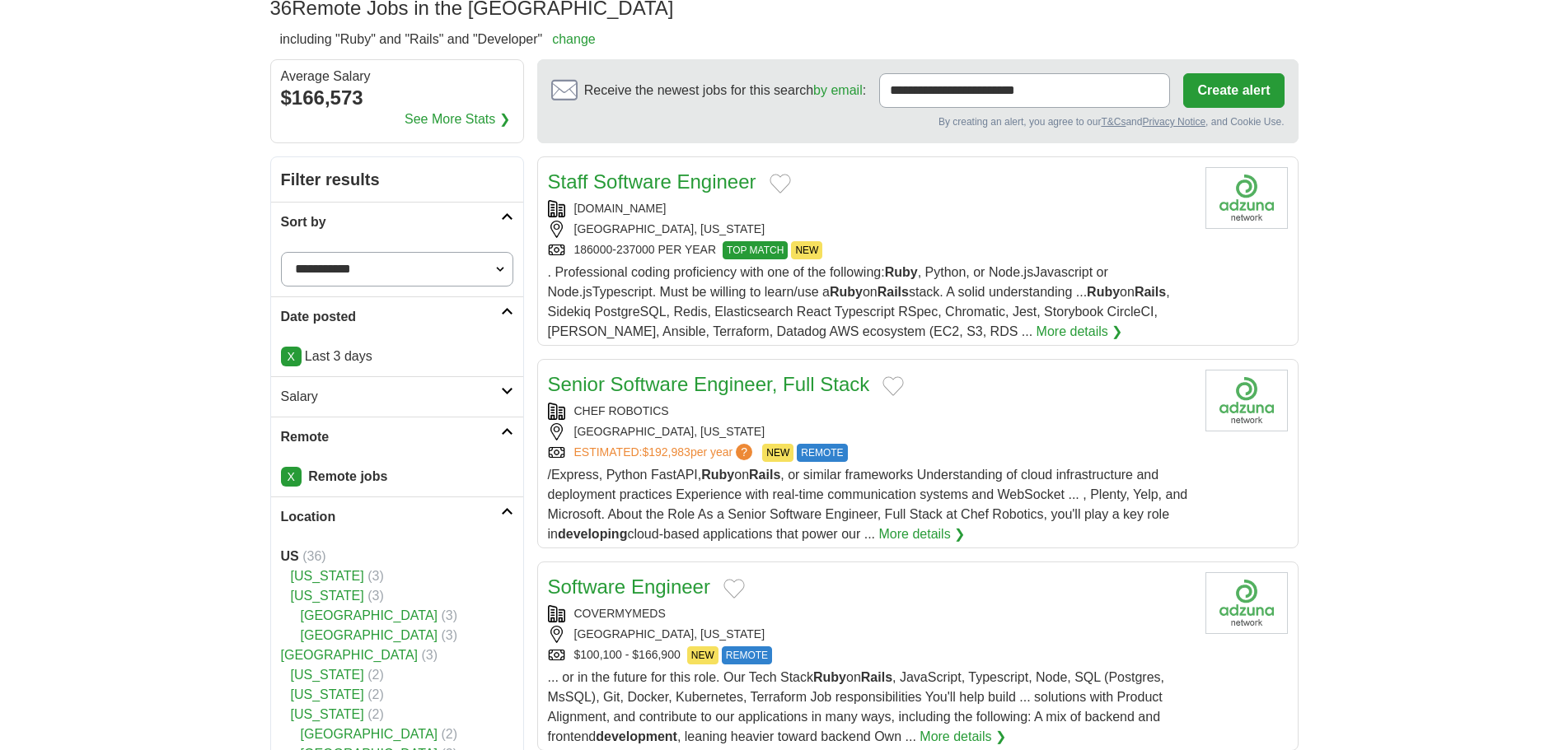
scroll to position [0, 0]
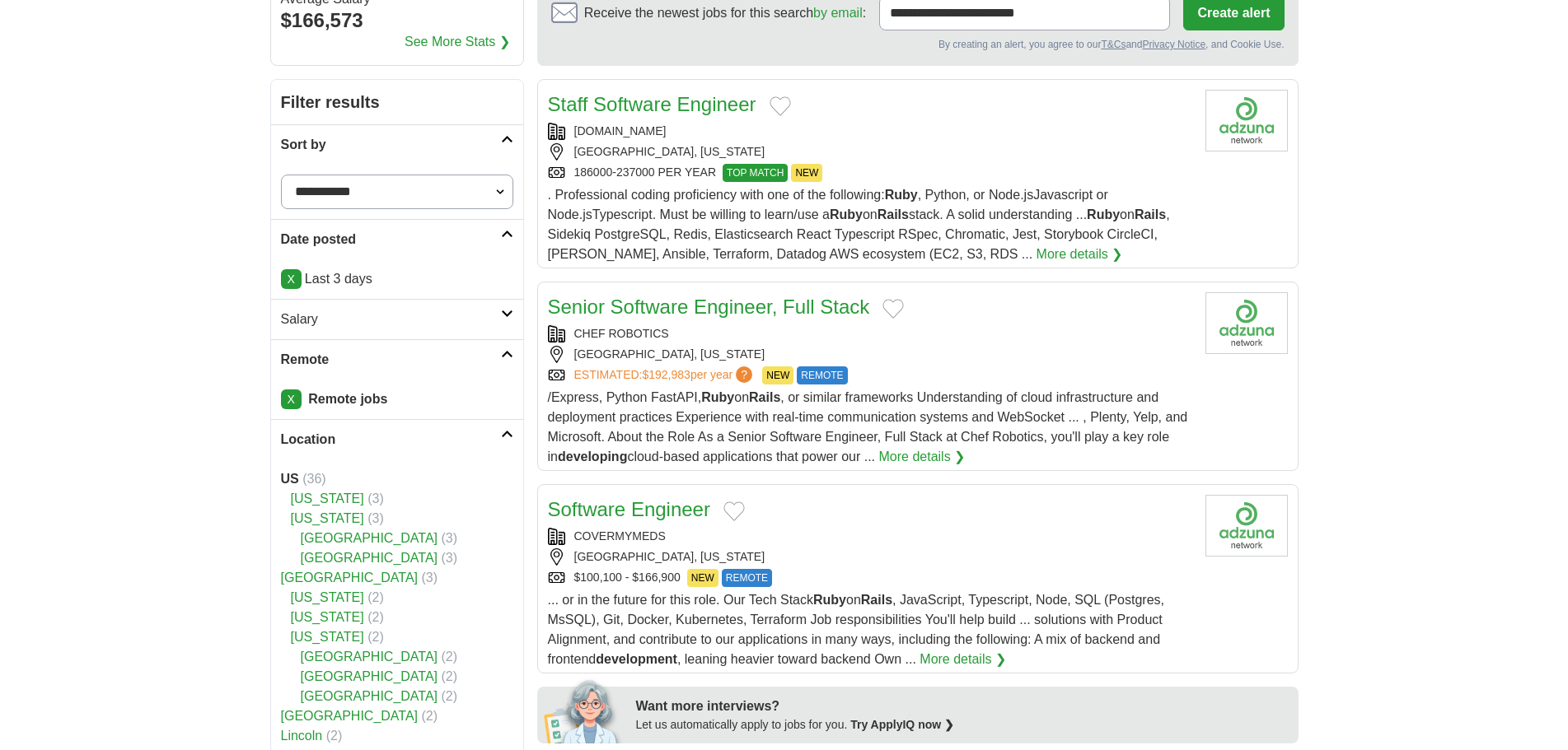
scroll to position [247, 0]
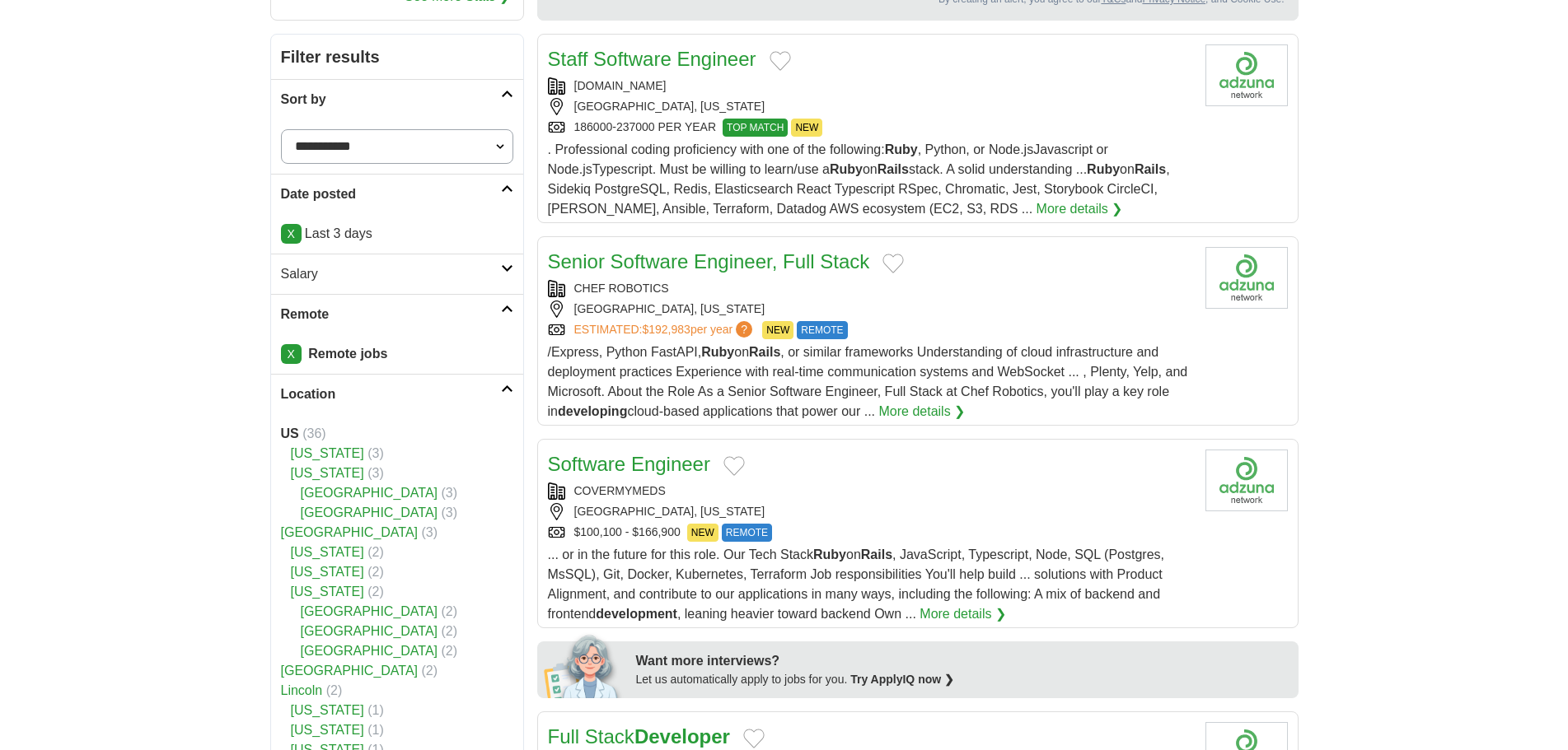
click at [1070, 128] on div "186000-237000 PER YEAR TOP MATCH NEW" at bounding box center [870, 128] width 644 height 18
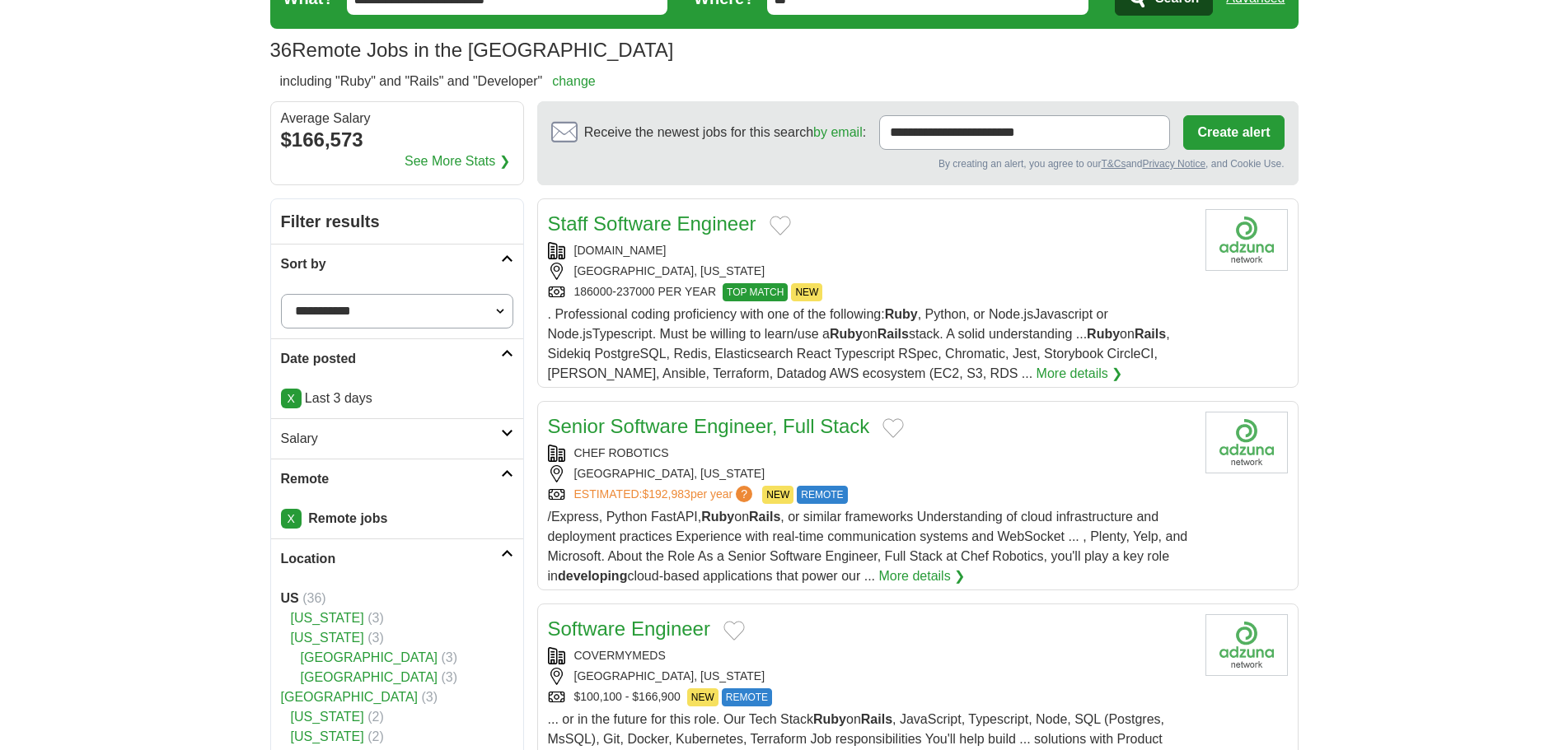
scroll to position [0, 0]
